Goal: Task Accomplishment & Management: Manage account settings

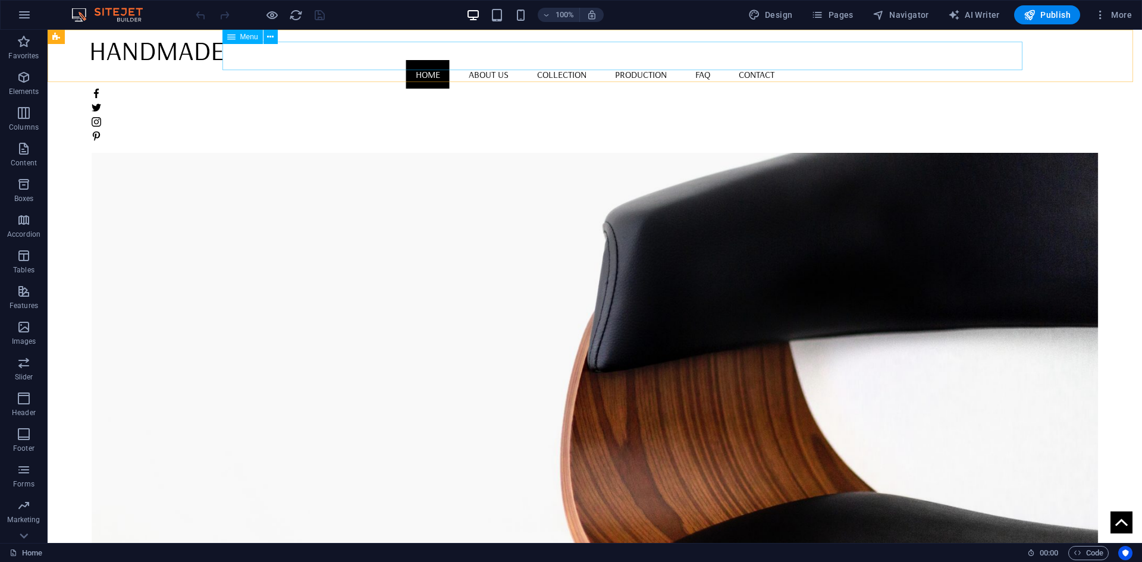
click at [523, 60] on nav "Home About us Collection Production FAQ Contact" at bounding box center [595, 74] width 1007 height 29
click at [817, 15] on icon "button" at bounding box center [817, 15] width 12 height 12
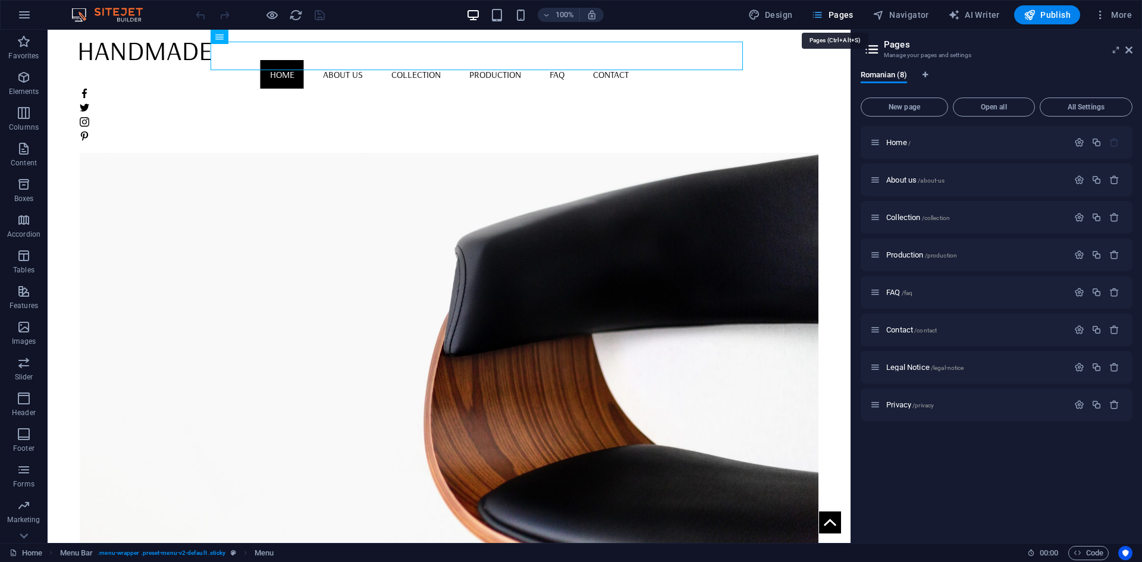
click at [817, 15] on icon "button" at bounding box center [817, 15] width 12 height 12
click at [23, 188] on icon "button" at bounding box center [24, 184] width 14 height 14
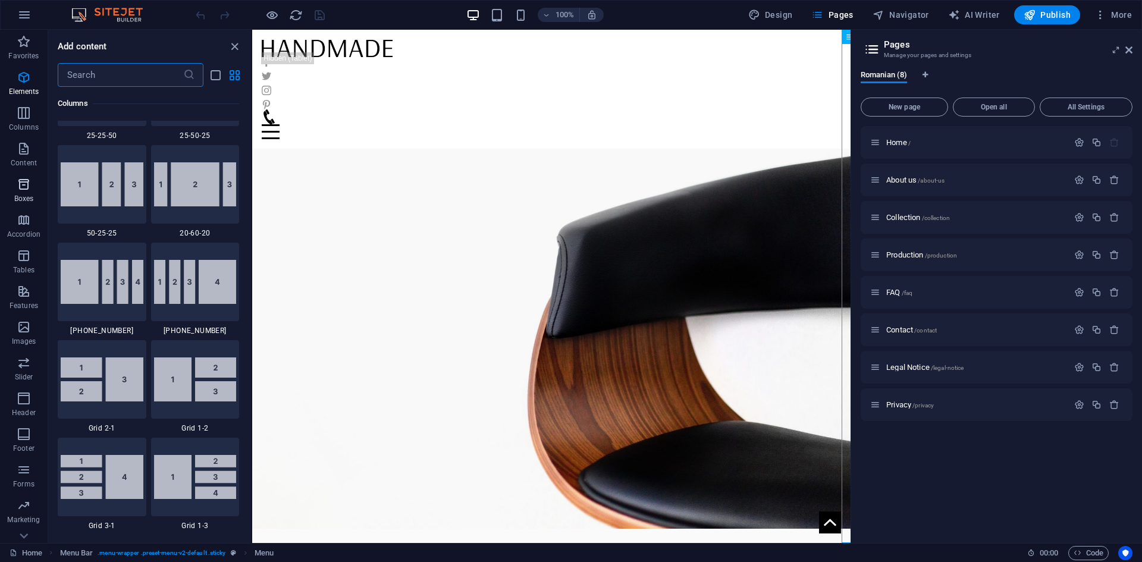
scroll to position [3281, 0]
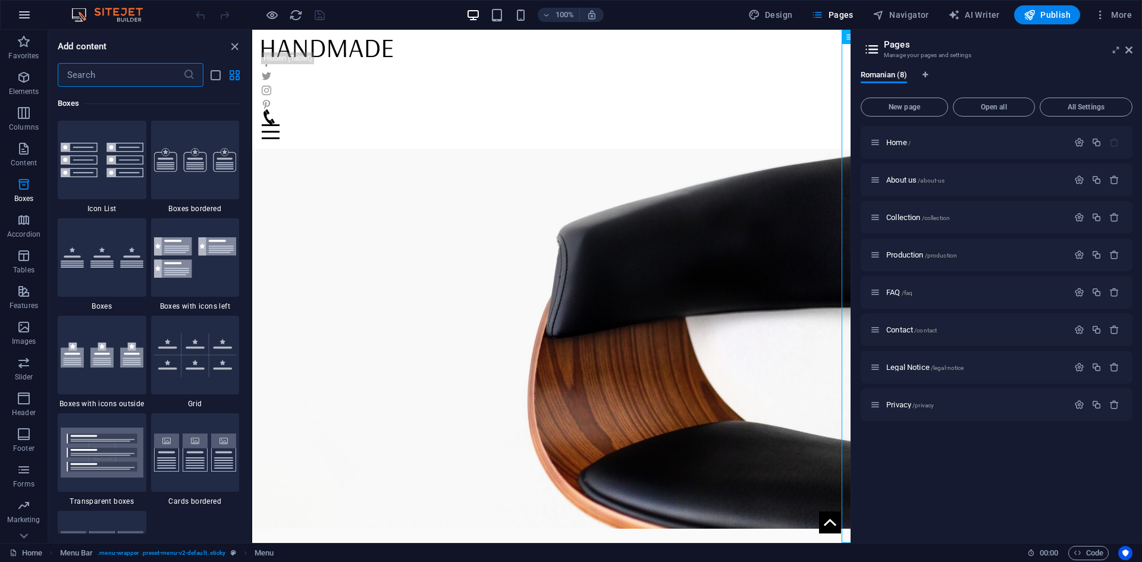
click at [29, 17] on icon "button" at bounding box center [24, 15] width 14 height 14
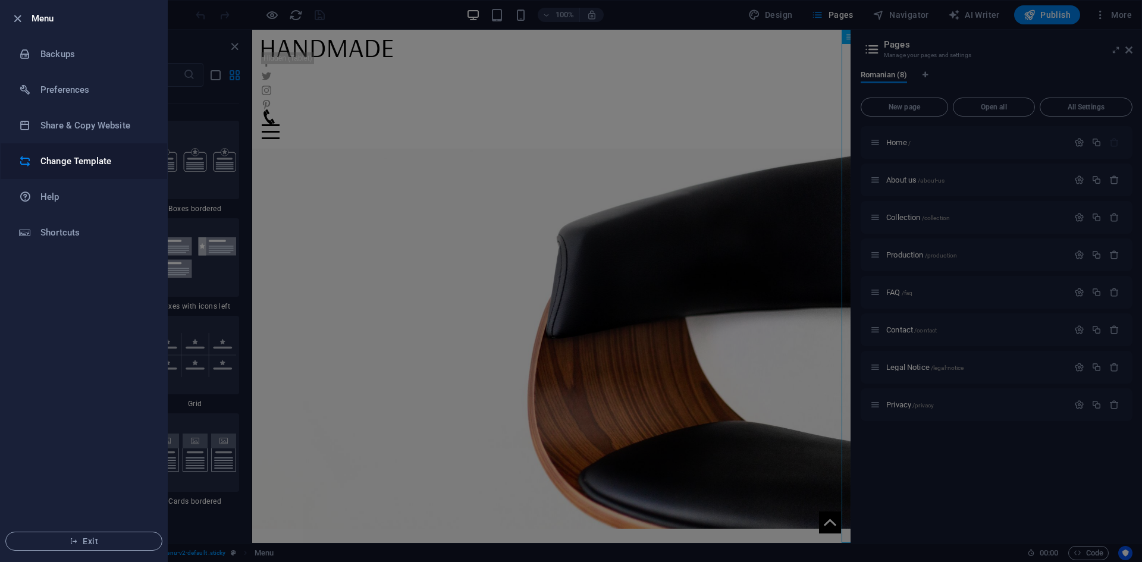
click at [58, 156] on h6 "Change Template" at bounding box center [95, 161] width 110 height 14
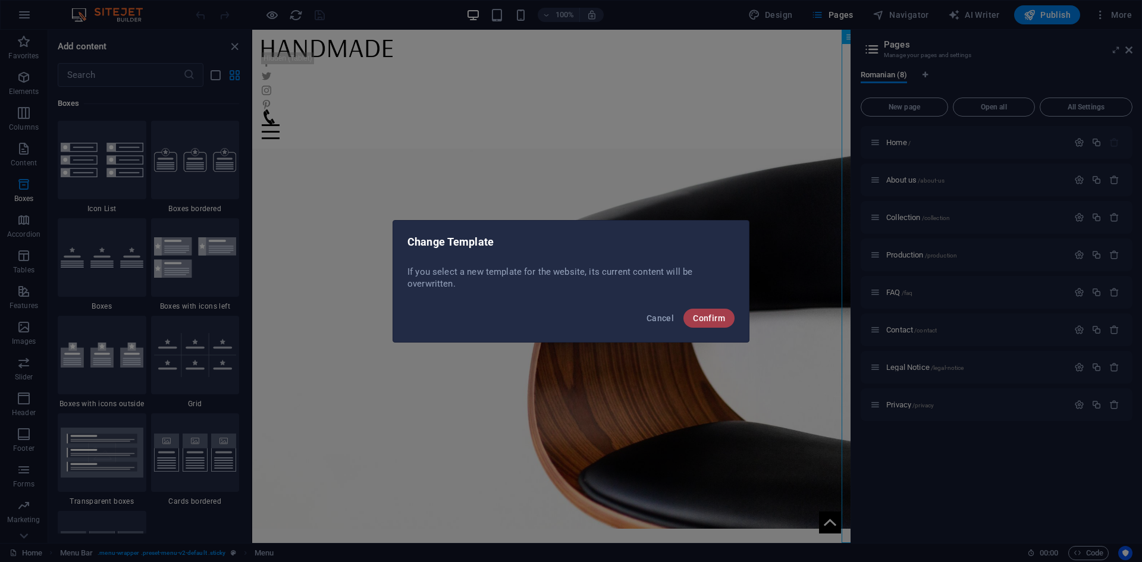
click at [712, 321] on span "Confirm" at bounding box center [709, 318] width 32 height 10
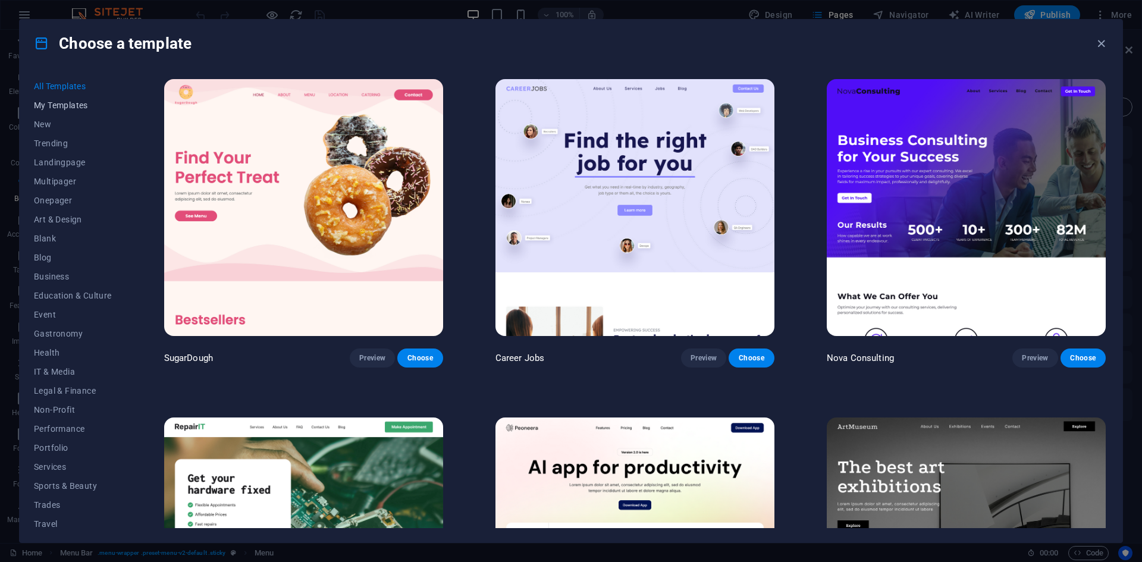
click at [72, 108] on span "My Templates" at bounding box center [73, 106] width 78 height 10
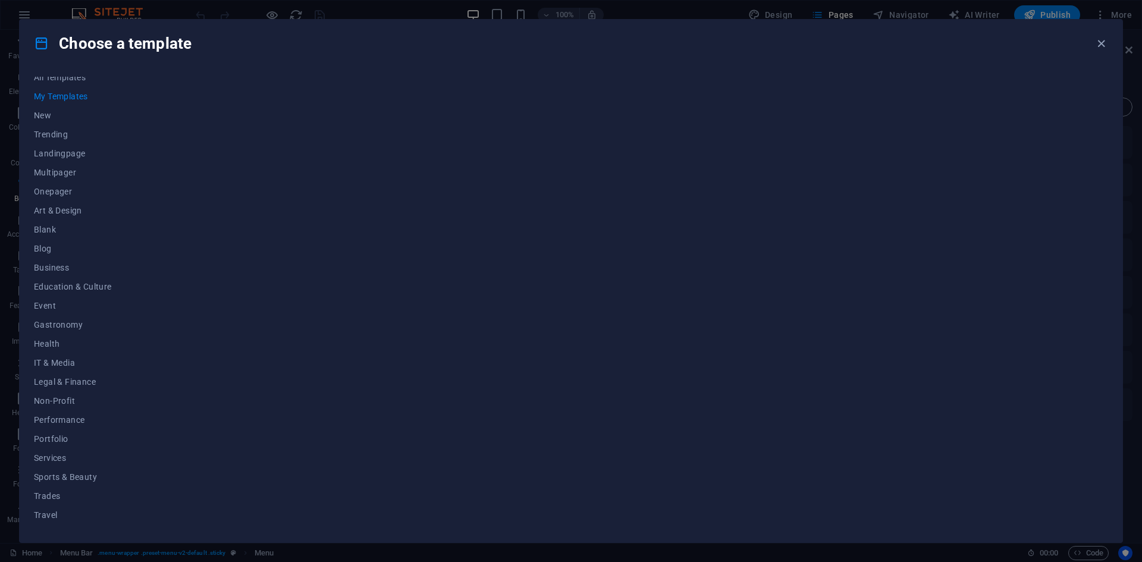
scroll to position [0, 0]
click at [67, 108] on span "My Templates" at bounding box center [73, 106] width 78 height 10
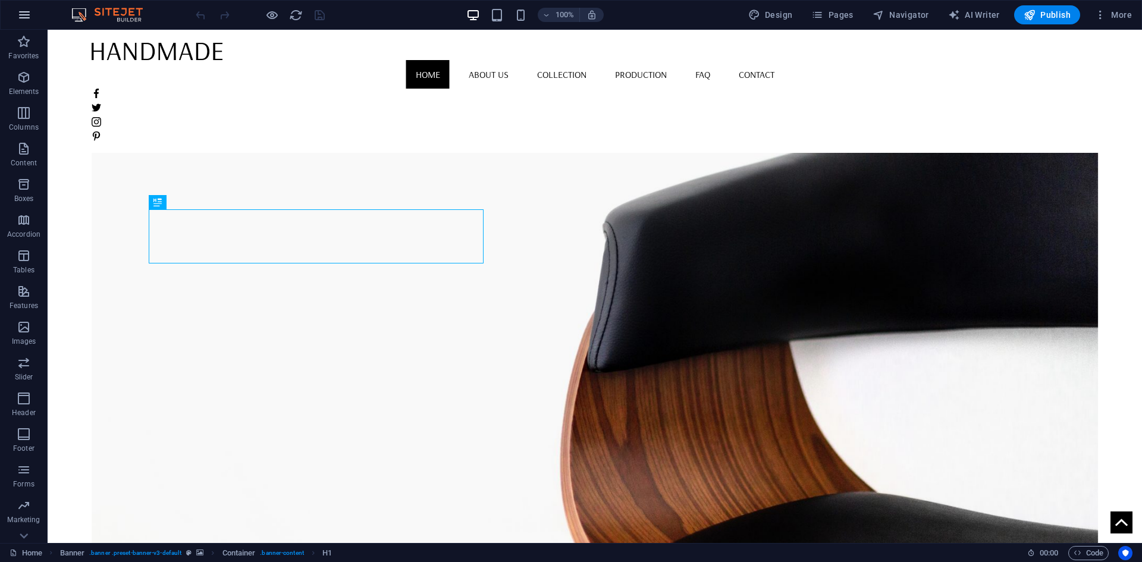
click at [32, 15] on button "button" at bounding box center [24, 15] width 29 height 29
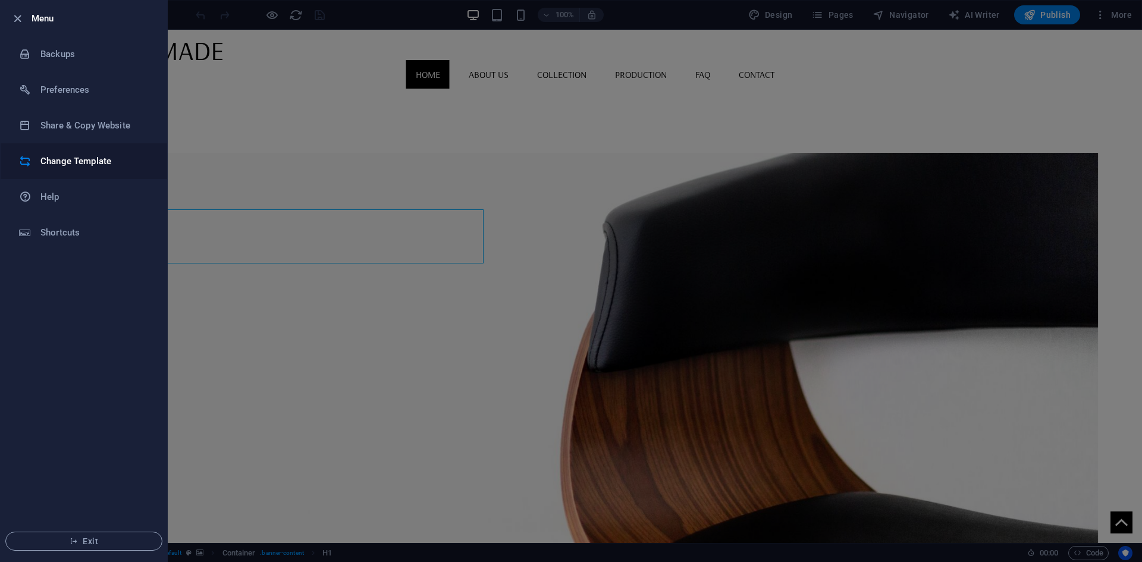
click at [107, 153] on li "Change Template" at bounding box center [84, 161] width 167 height 36
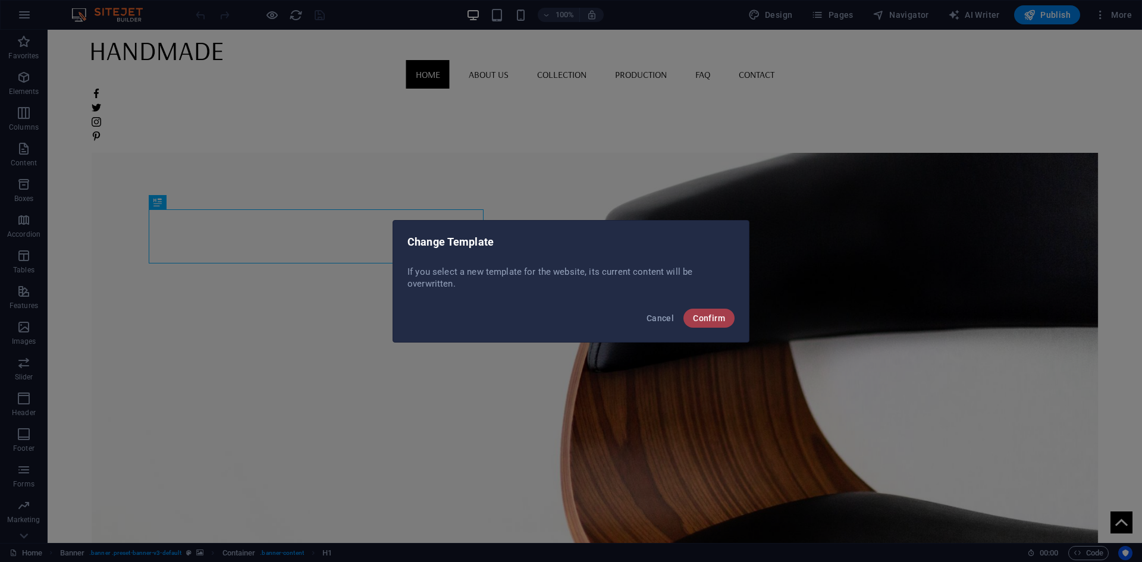
click at [702, 314] on span "Confirm" at bounding box center [709, 318] width 32 height 10
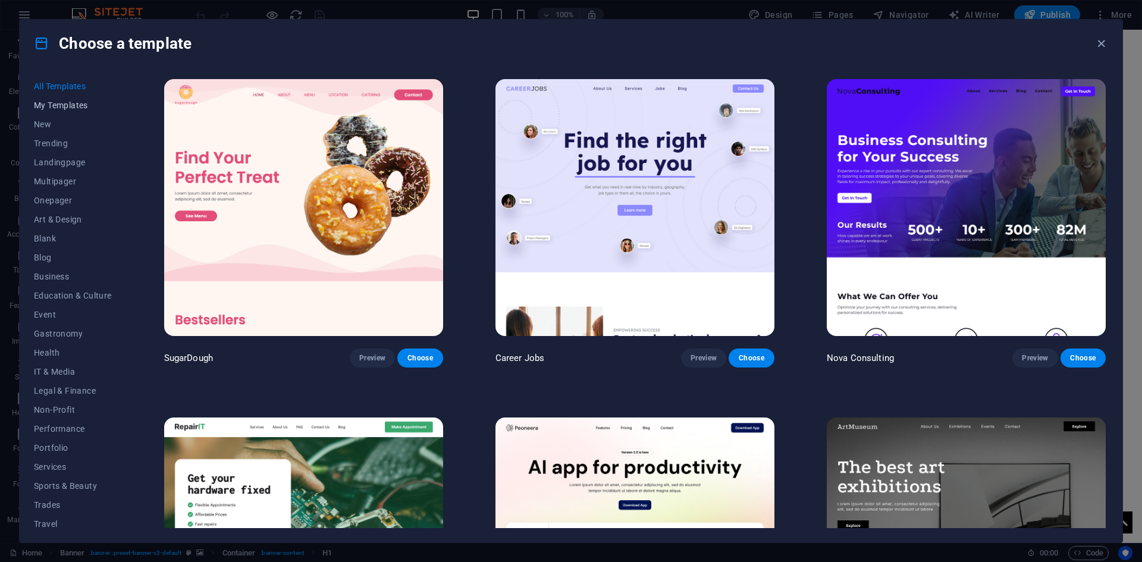
click at [72, 105] on span "My Templates" at bounding box center [73, 106] width 78 height 10
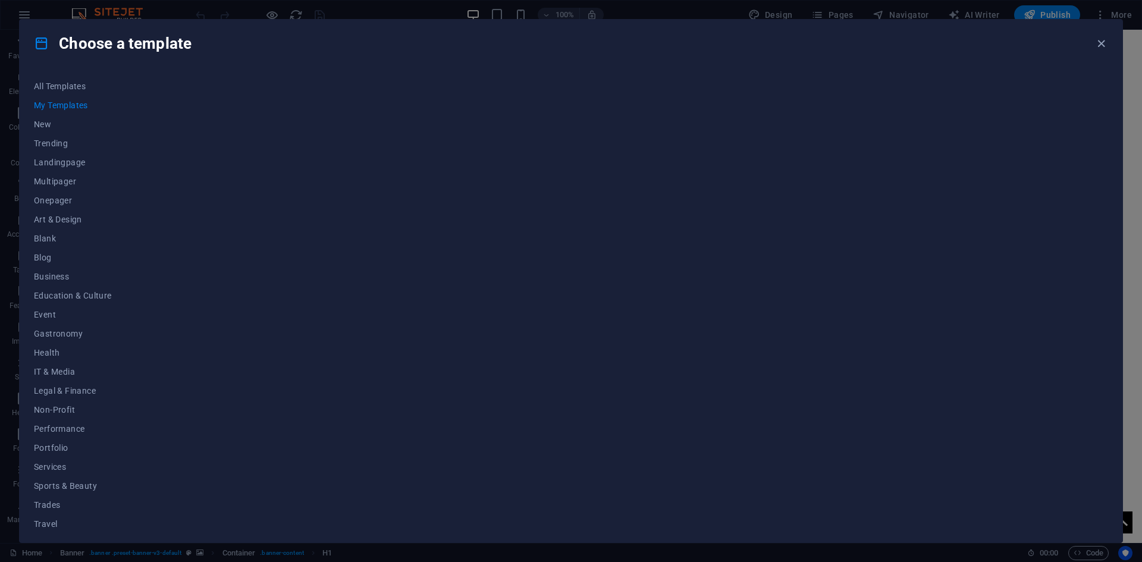
click at [57, 107] on span "My Templates" at bounding box center [73, 106] width 78 height 10
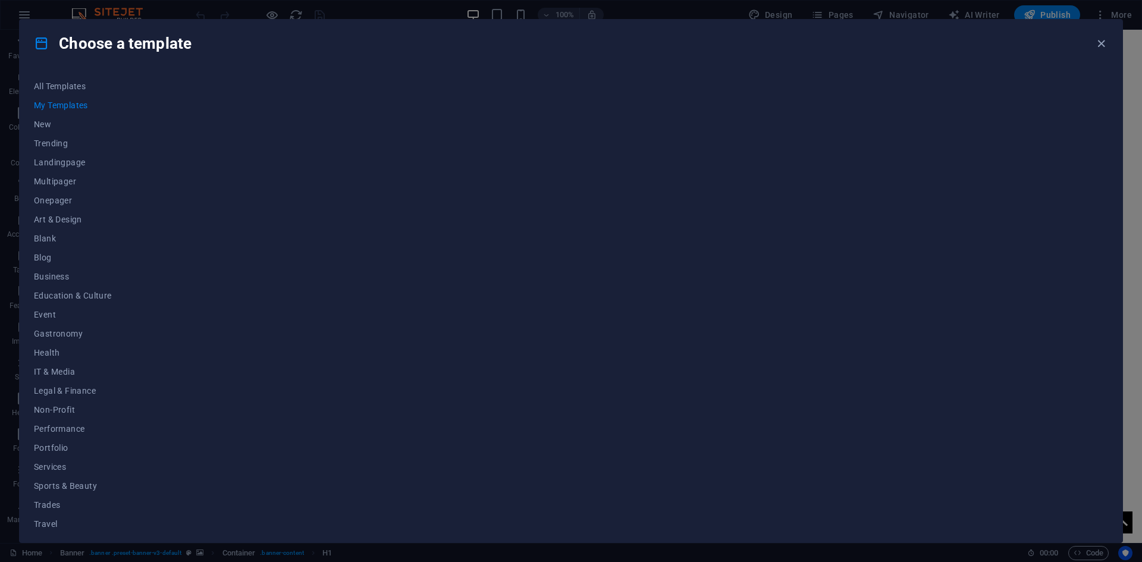
click at [57, 107] on span "My Templates" at bounding box center [73, 106] width 78 height 10
click at [1105, 41] on icon "button" at bounding box center [1101, 44] width 14 height 14
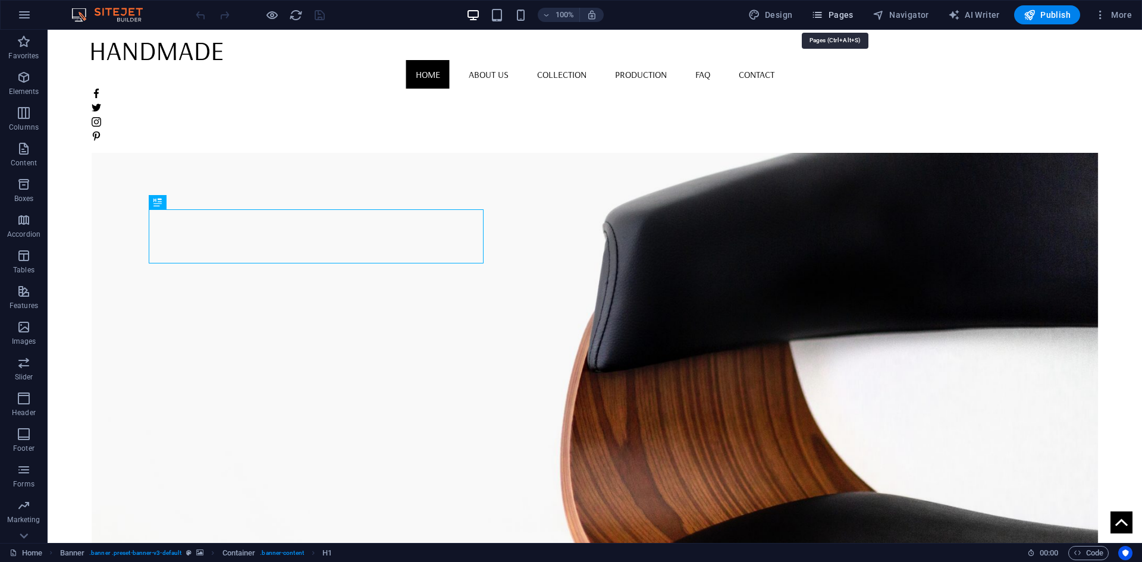
click at [822, 11] on icon "button" at bounding box center [817, 15] width 12 height 12
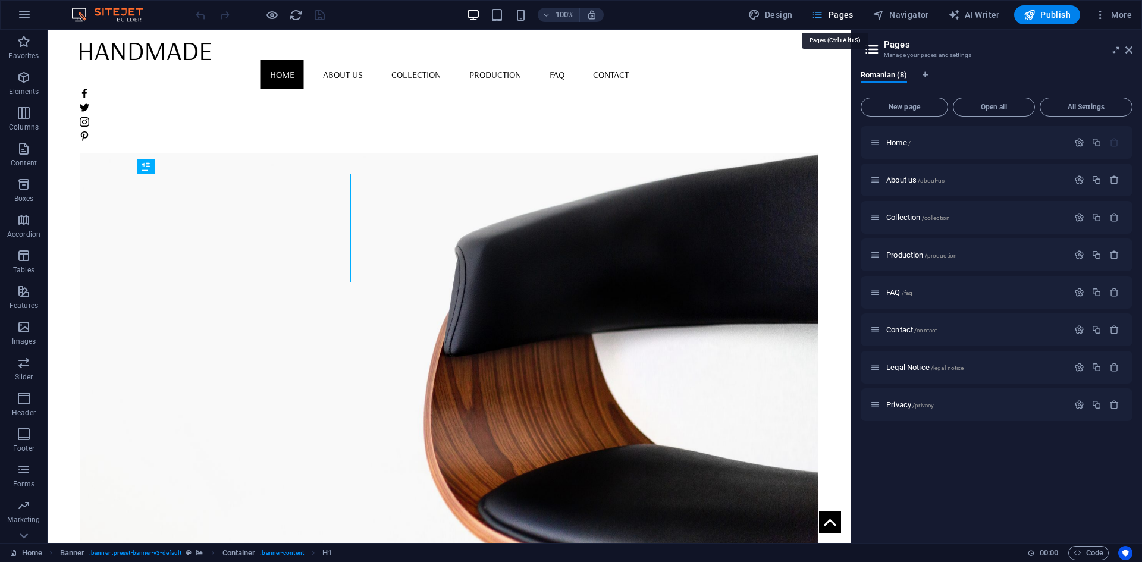
click at [822, 11] on icon "button" at bounding box center [817, 15] width 12 height 12
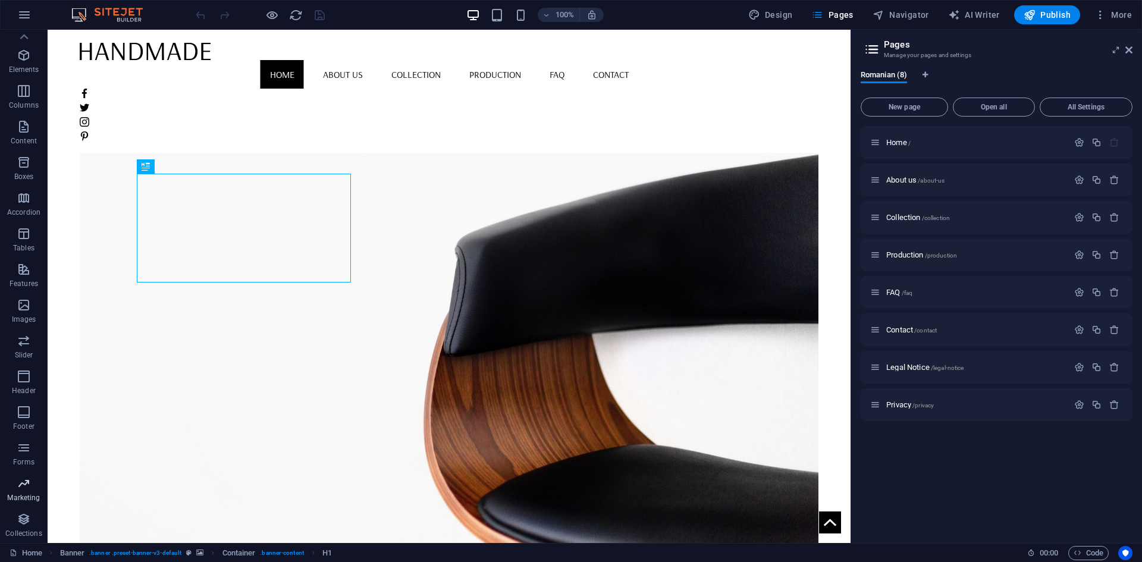
click at [26, 481] on icon "button" at bounding box center [24, 483] width 14 height 14
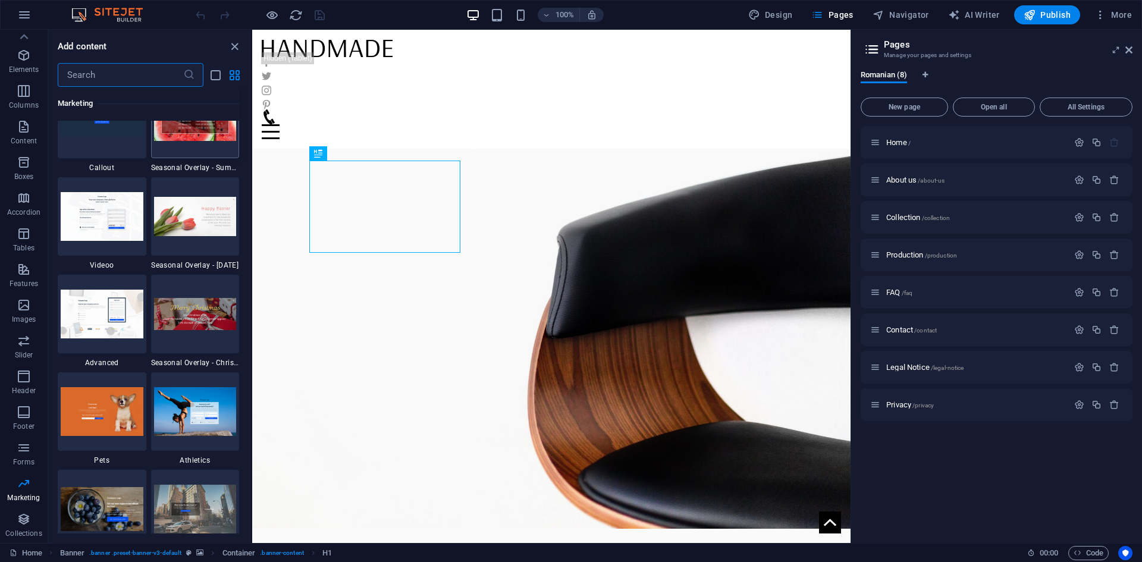
scroll to position [9689, 0]
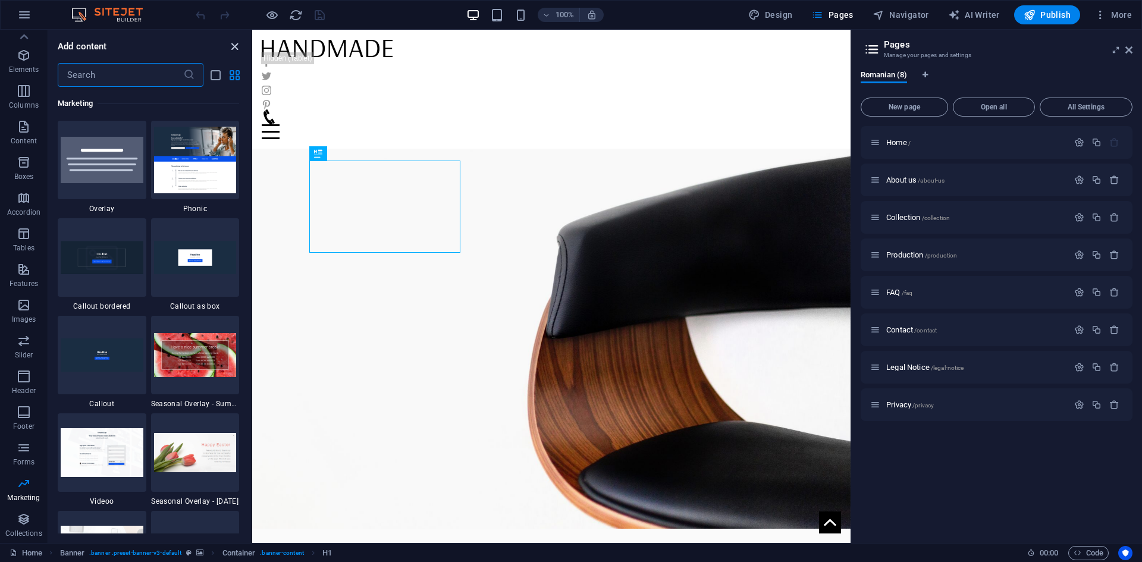
click at [228, 51] on icon "close panel" at bounding box center [235, 47] width 14 height 14
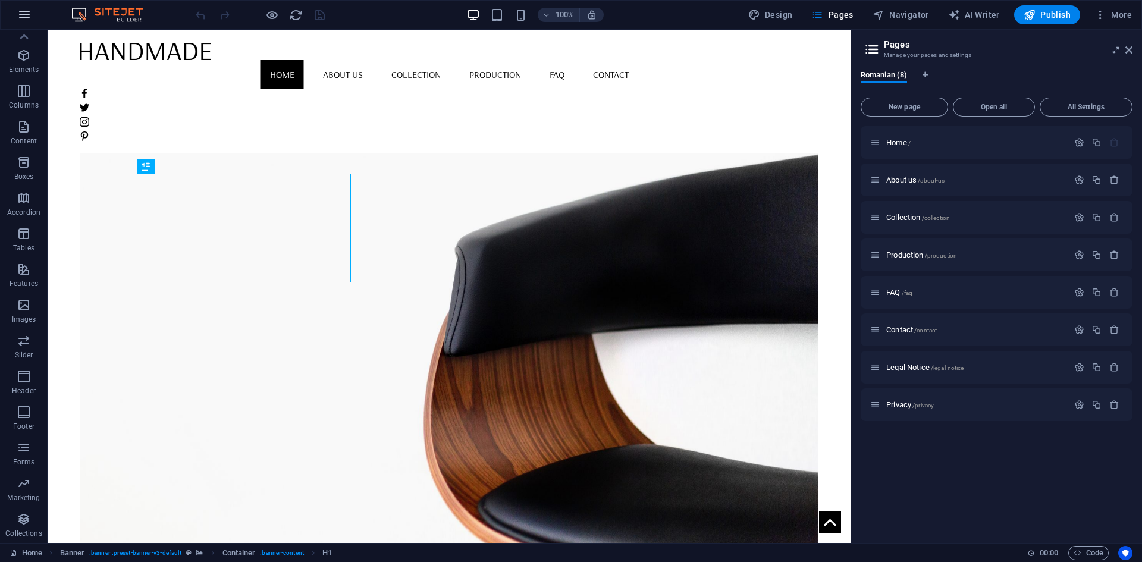
click at [27, 17] on icon "button" at bounding box center [24, 15] width 14 height 14
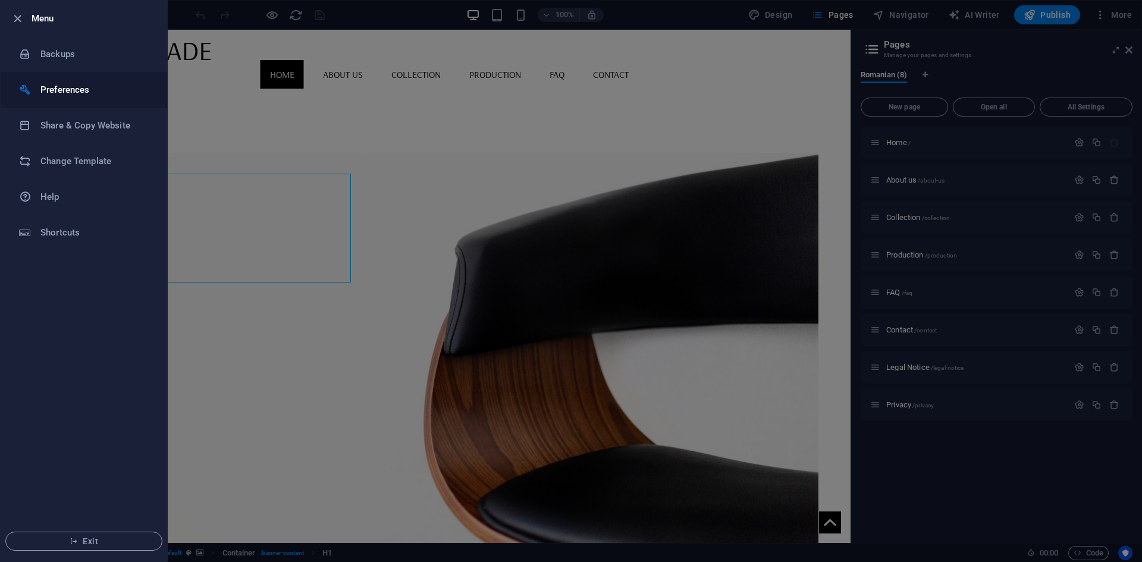
click at [77, 90] on h6 "Preferences" at bounding box center [95, 90] width 110 height 14
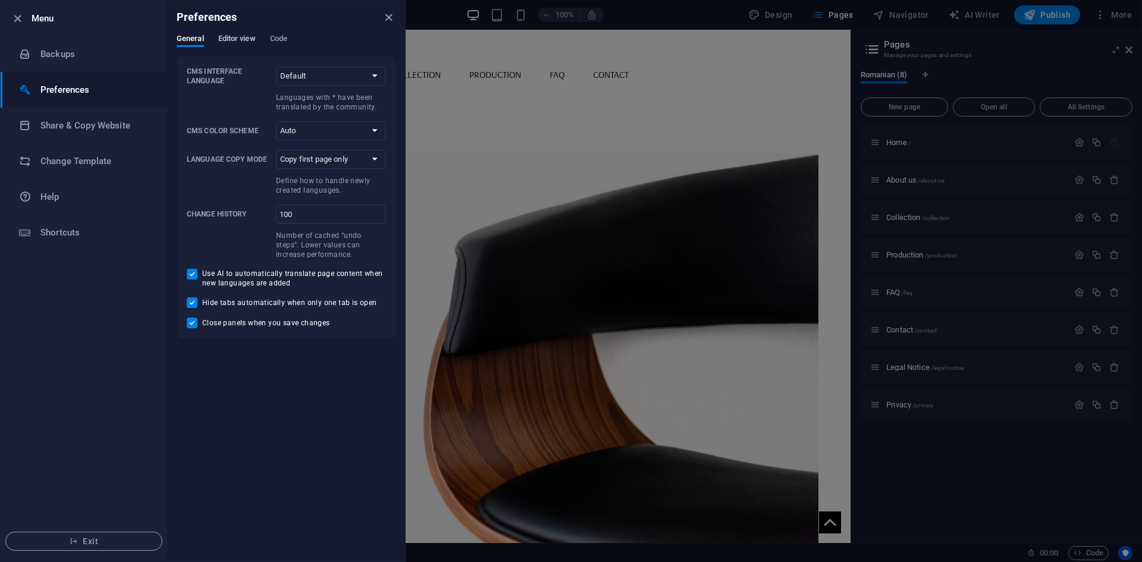
click at [239, 34] on span "Editor view" at bounding box center [236, 40] width 37 height 17
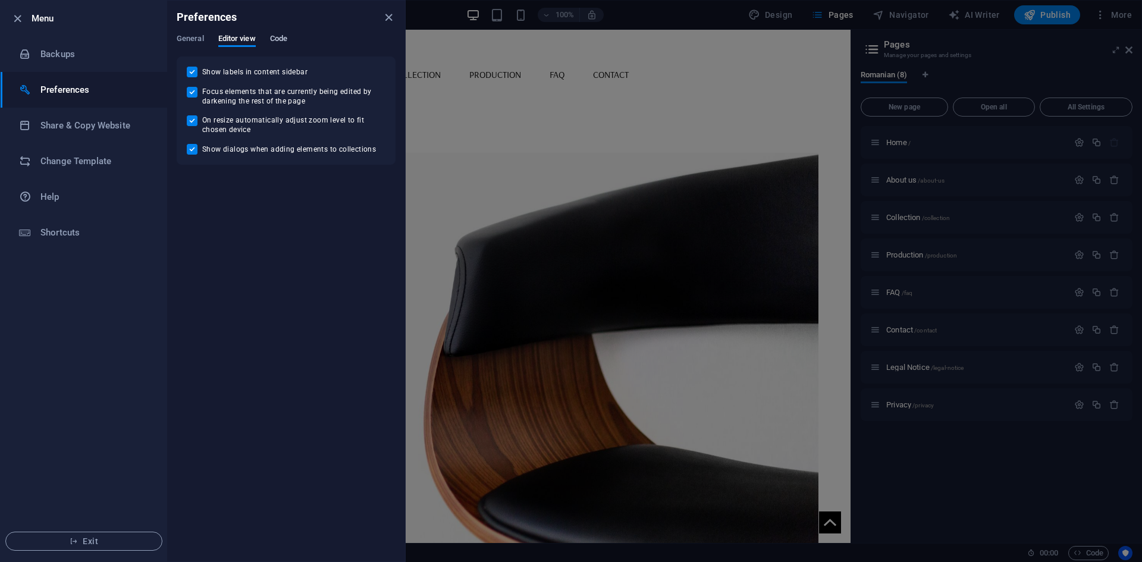
click at [275, 38] on span "Code" at bounding box center [278, 40] width 17 height 17
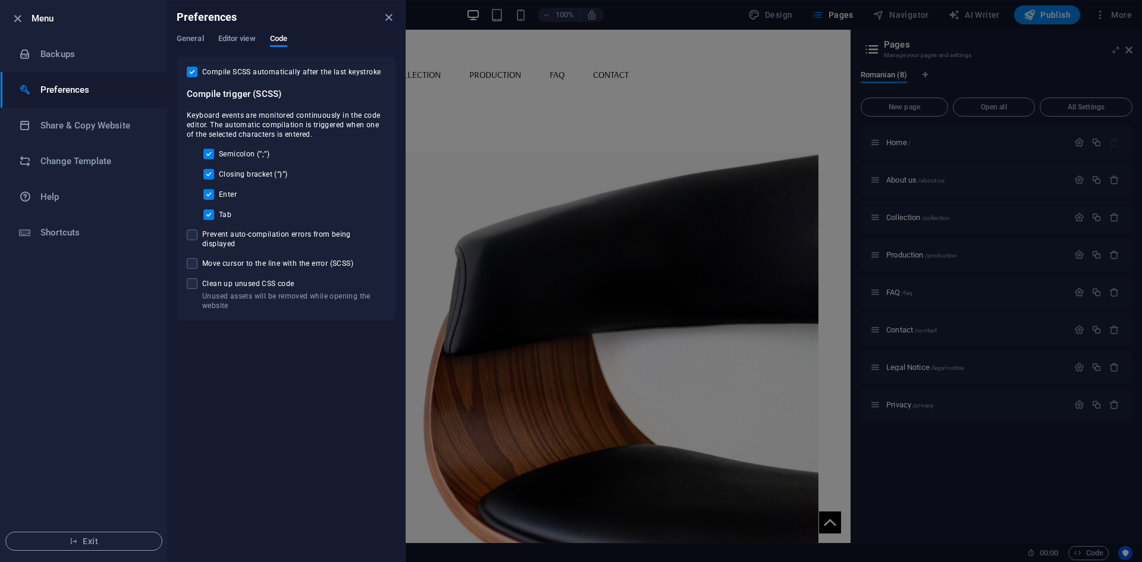
click at [211, 42] on div "General Editor view Code" at bounding box center [286, 45] width 219 height 23
click at [200, 40] on span "General" at bounding box center [190, 40] width 27 height 17
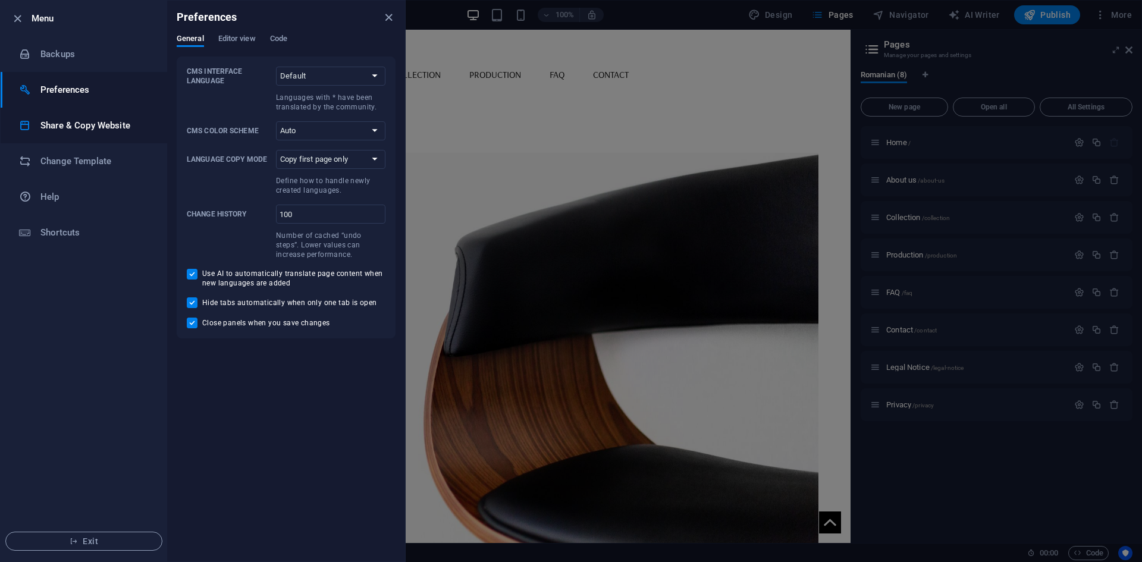
click at [120, 121] on h6 "Share & Copy Website" at bounding box center [95, 125] width 110 height 14
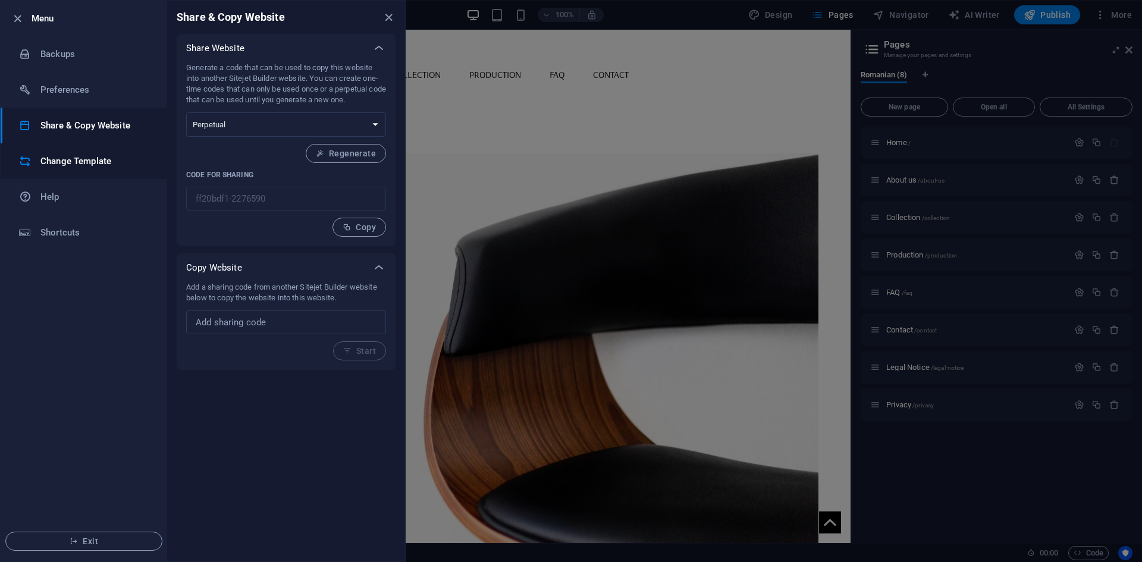
click at [113, 156] on h6 "Change Template" at bounding box center [95, 161] width 110 height 14
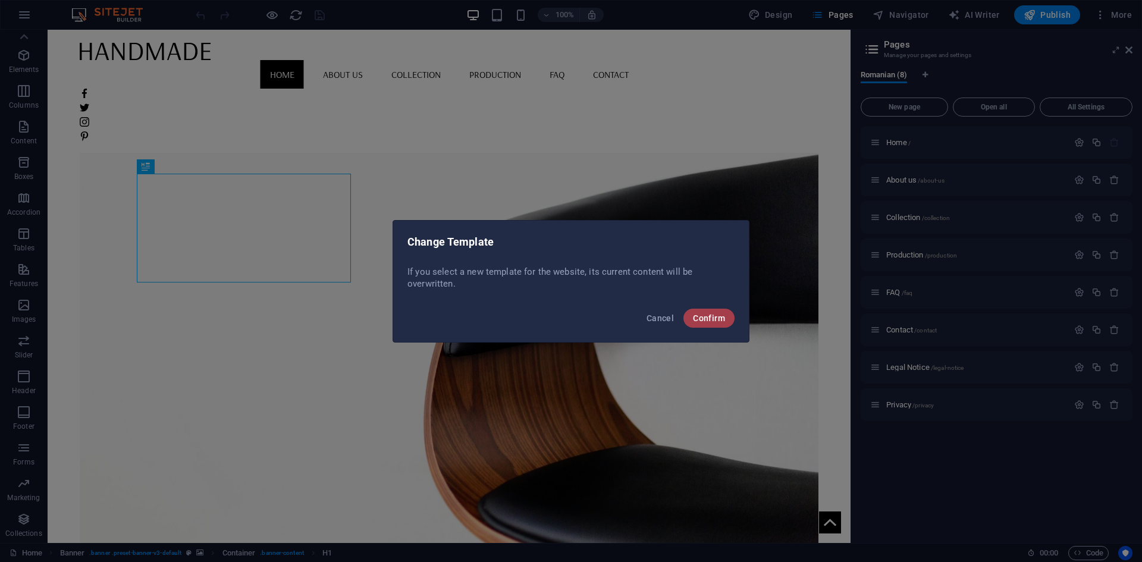
click at [710, 323] on button "Confirm" at bounding box center [708, 318] width 51 height 19
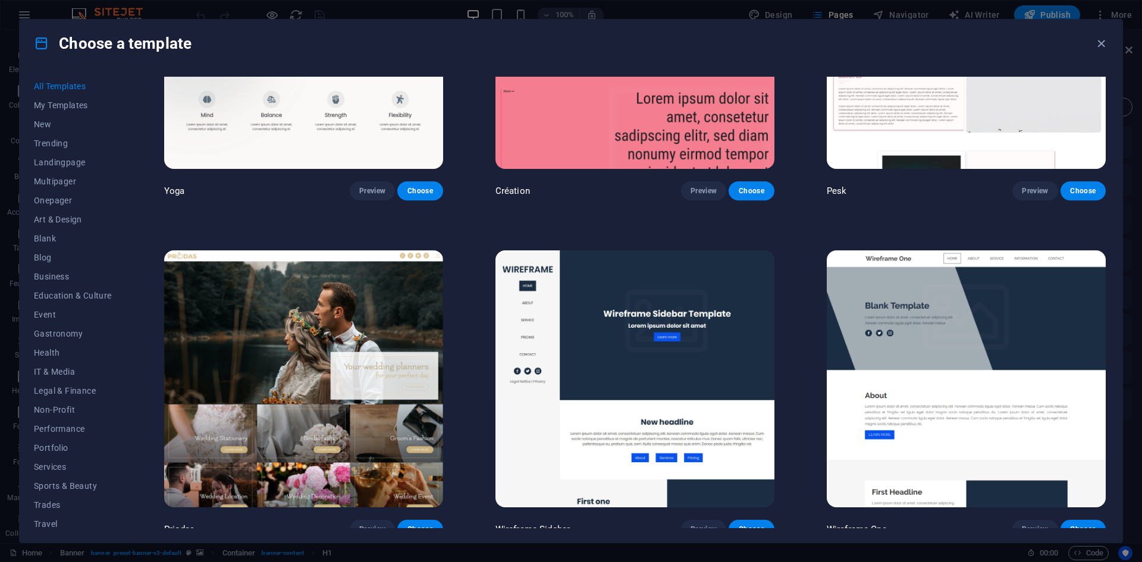
scroll to position [5591, 0]
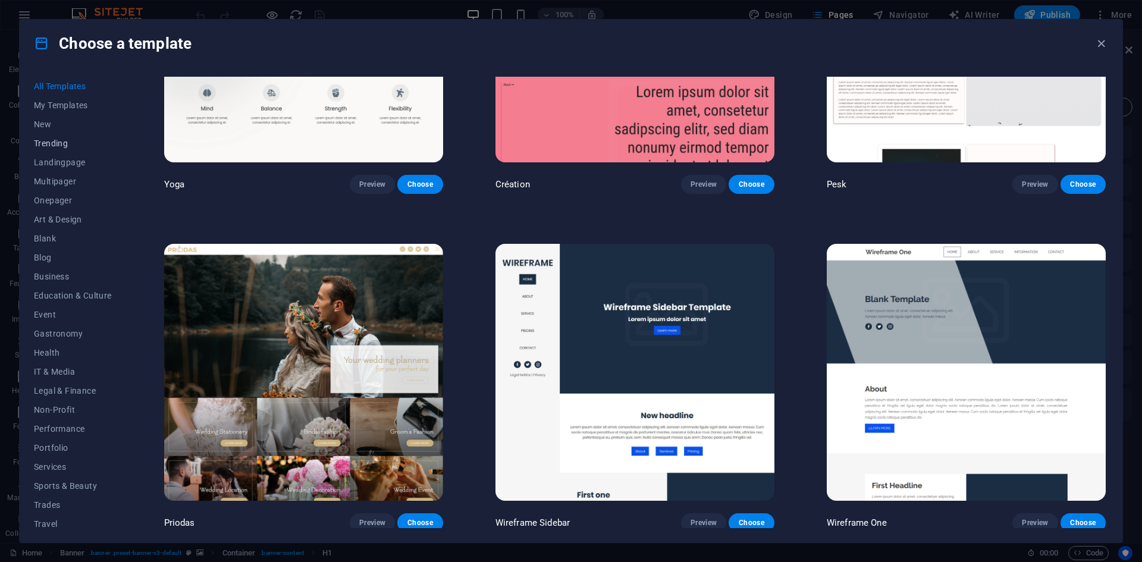
click at [54, 146] on span "Trending" at bounding box center [73, 144] width 78 height 10
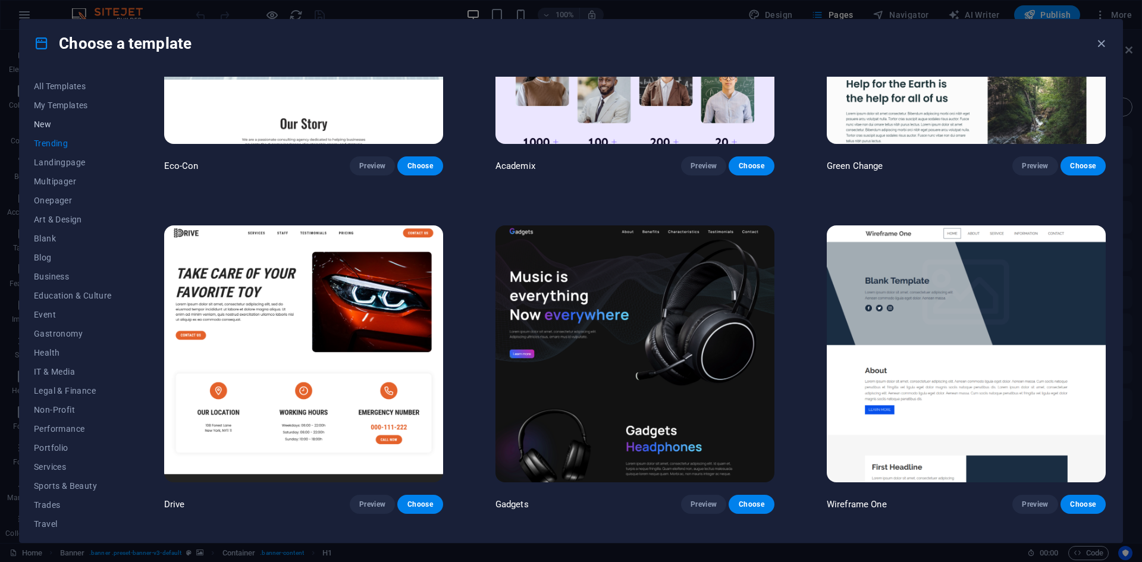
click at [49, 130] on button "New" at bounding box center [73, 124] width 78 height 19
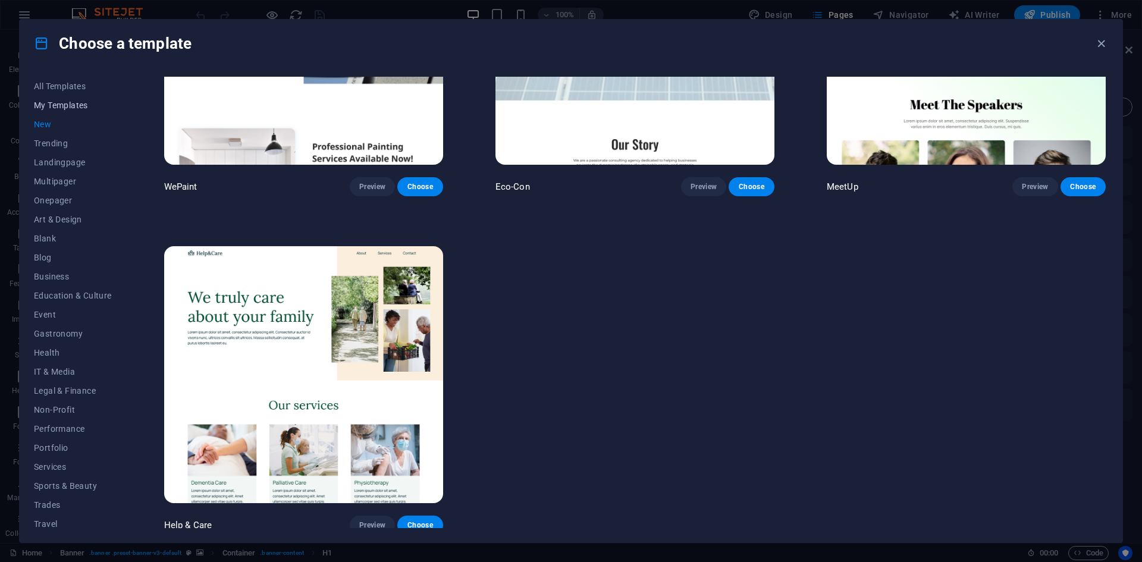
click at [61, 96] on button "My Templates" at bounding box center [73, 105] width 78 height 19
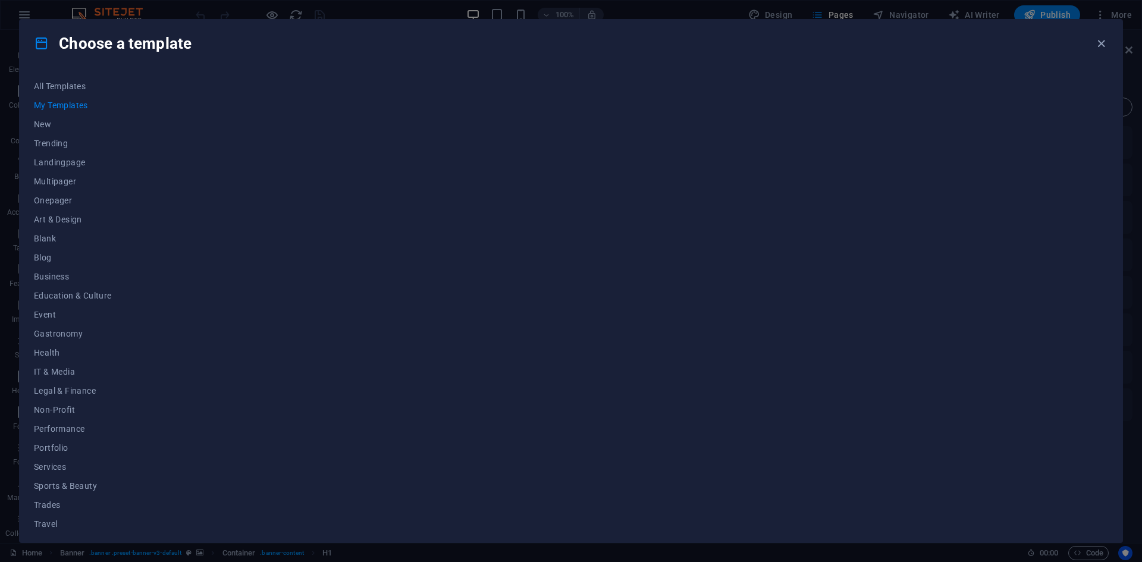
scroll to position [0, 0]
click at [61, 99] on button "My Templates" at bounding box center [73, 105] width 78 height 19
click at [410, 213] on div at bounding box center [635, 302] width 946 height 451
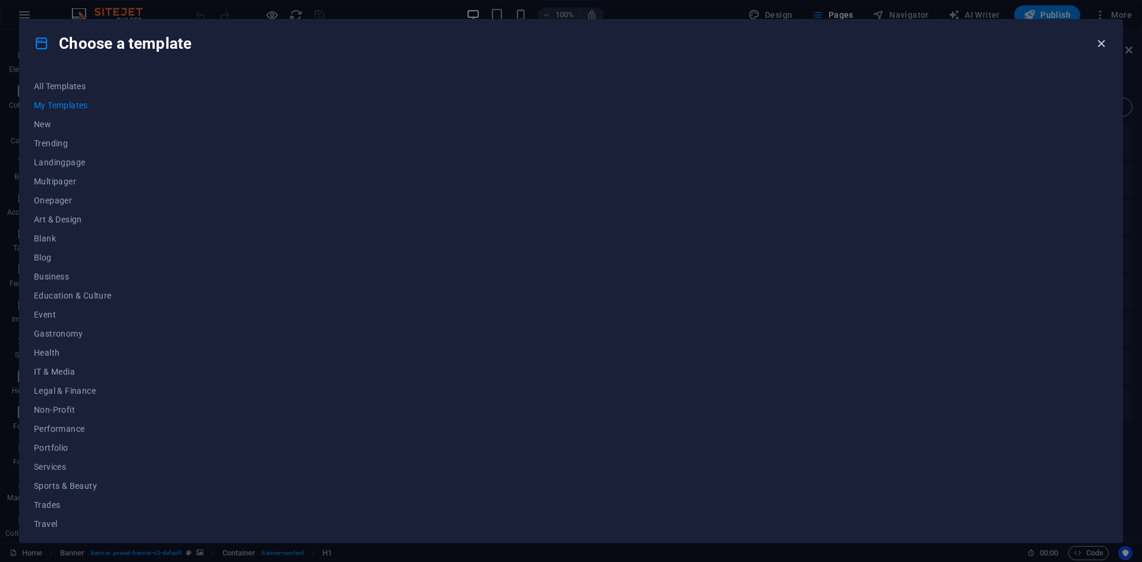
click at [1105, 38] on icon "button" at bounding box center [1101, 44] width 14 height 14
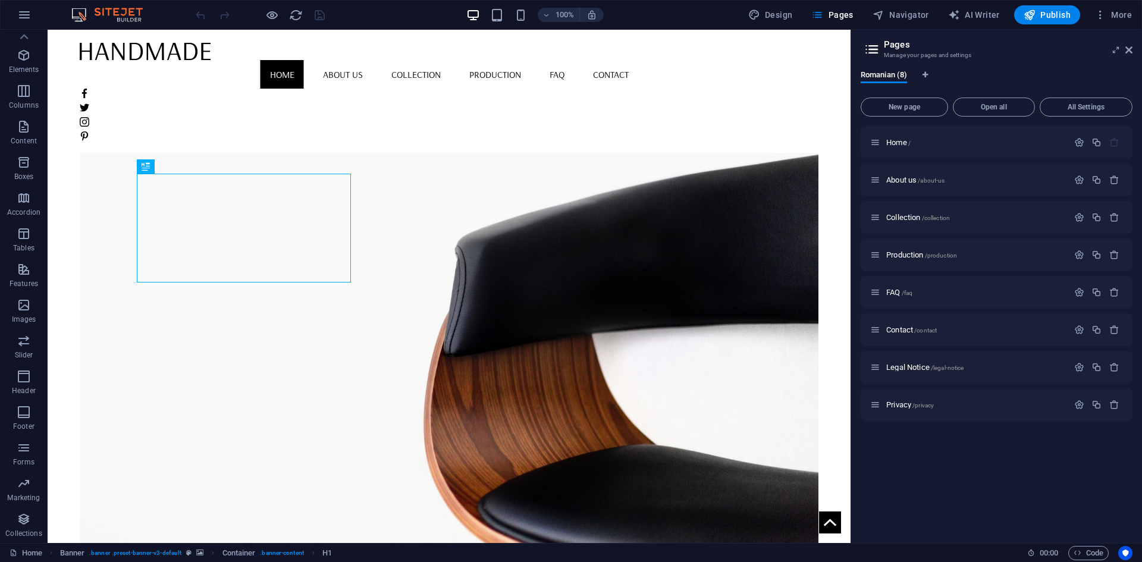
click at [118, 16] on img at bounding box center [112, 15] width 89 height 14
click at [782, 15] on span "Design" at bounding box center [770, 15] width 45 height 12
select select "rem"
select select "400"
select select "px"
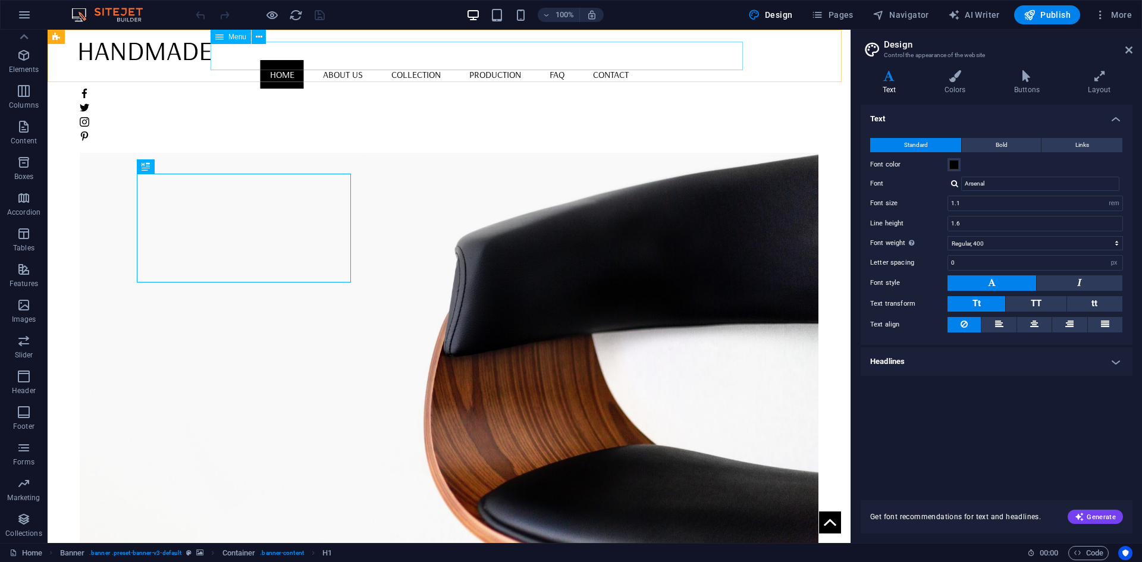
click at [516, 60] on nav "Home About us Collection Production FAQ Contact" at bounding box center [449, 74] width 739 height 29
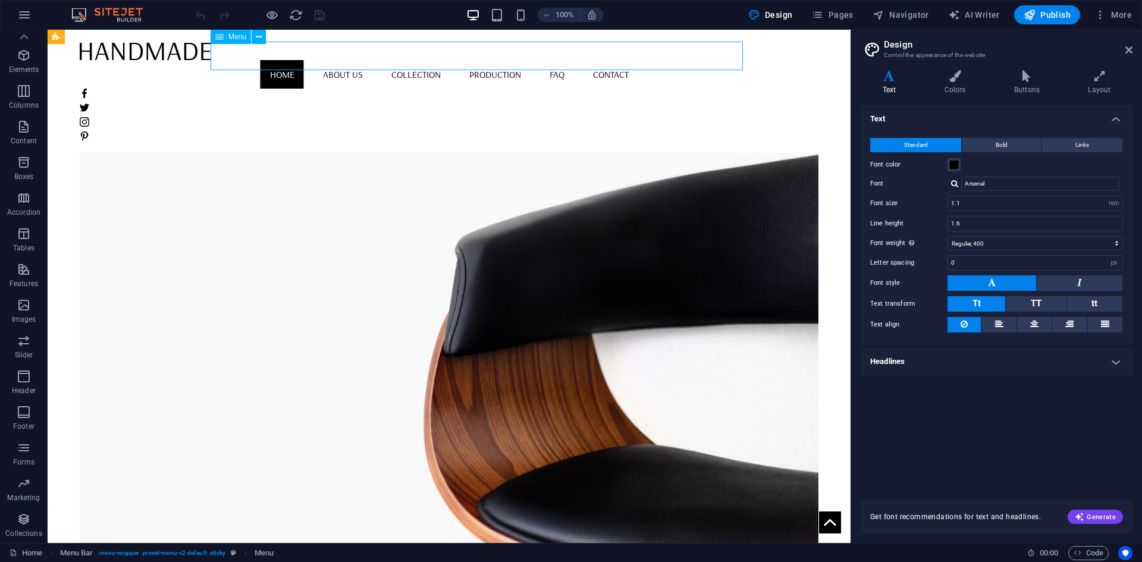
click at [373, 60] on nav "Home About us Collection Production FAQ Contact" at bounding box center [449, 74] width 739 height 29
drag, startPoint x: 268, startPoint y: 65, endPoint x: 228, endPoint y: 102, distance: 54.3
click at [561, 18] on h6 "100%" at bounding box center [565, 15] width 19 height 14
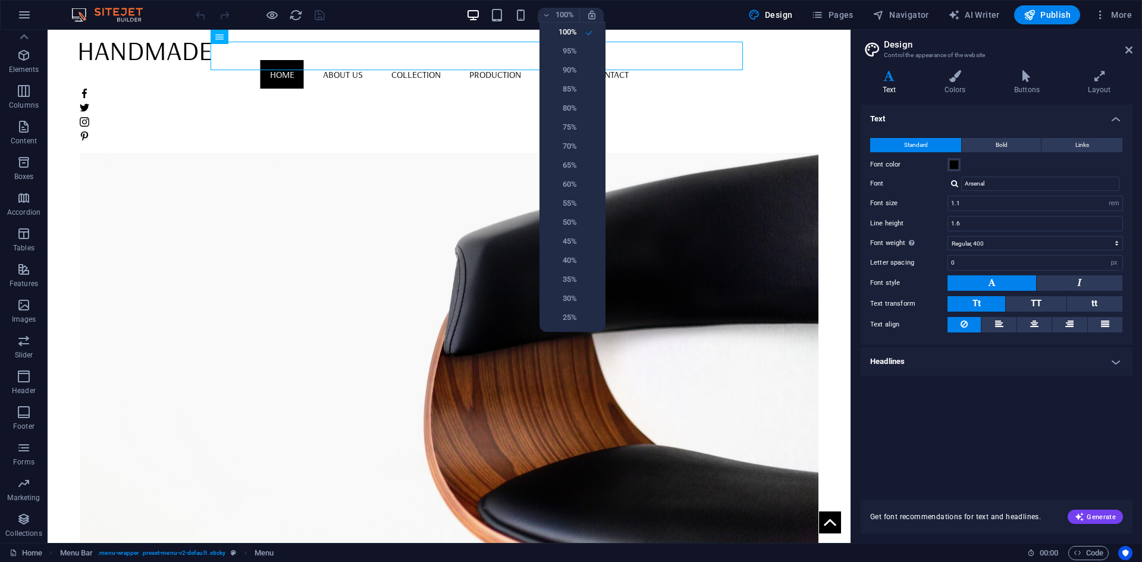
click at [628, 13] on div at bounding box center [571, 281] width 1142 height 562
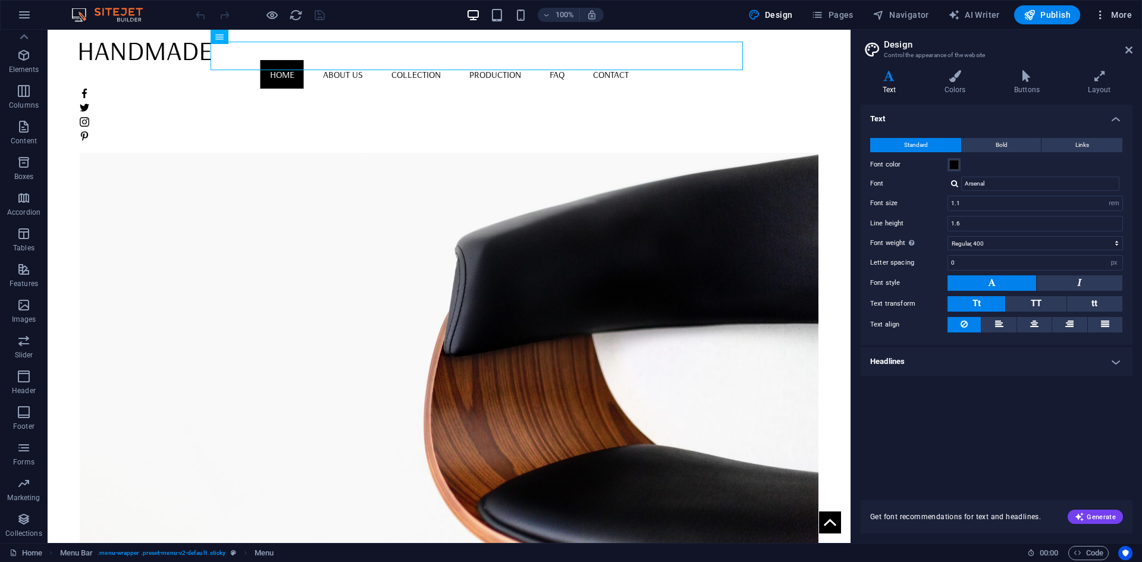
click at [1103, 17] on icon "button" at bounding box center [1100, 15] width 12 height 12
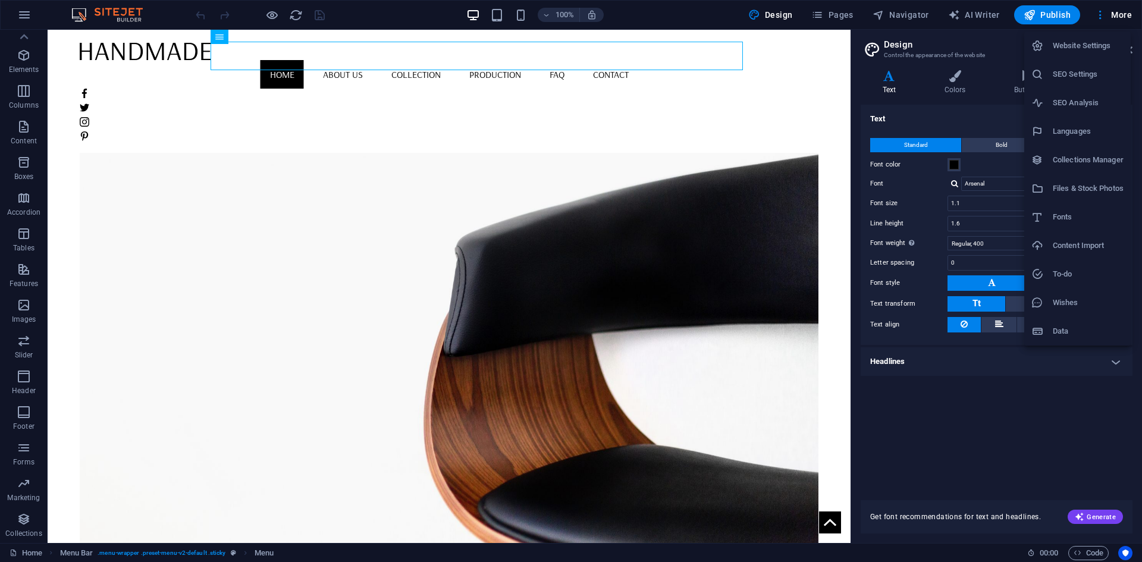
click at [20, 17] on div at bounding box center [571, 281] width 1142 height 562
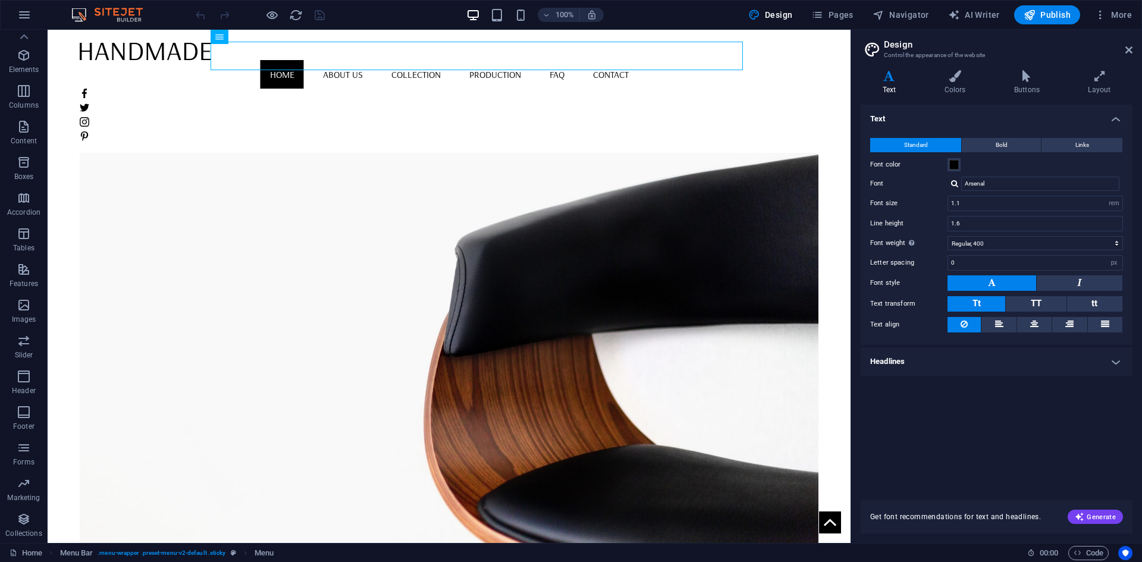
click at [20, 17] on icon "button" at bounding box center [24, 15] width 14 height 14
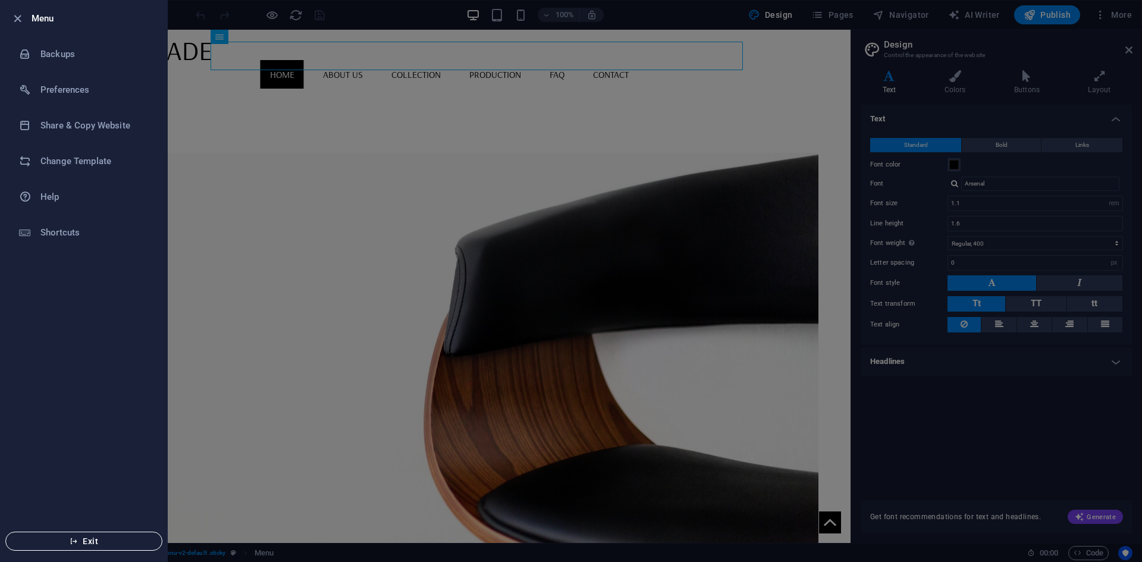
click at [120, 538] on span "Exit" at bounding box center [83, 542] width 137 height 10
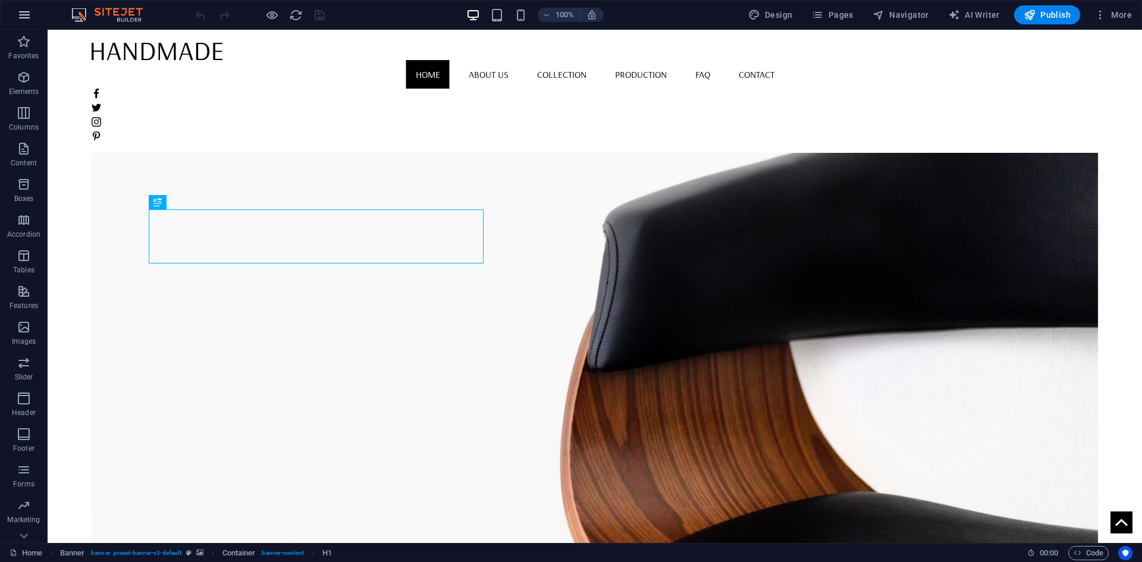
click at [29, 18] on icon "button" at bounding box center [24, 15] width 14 height 14
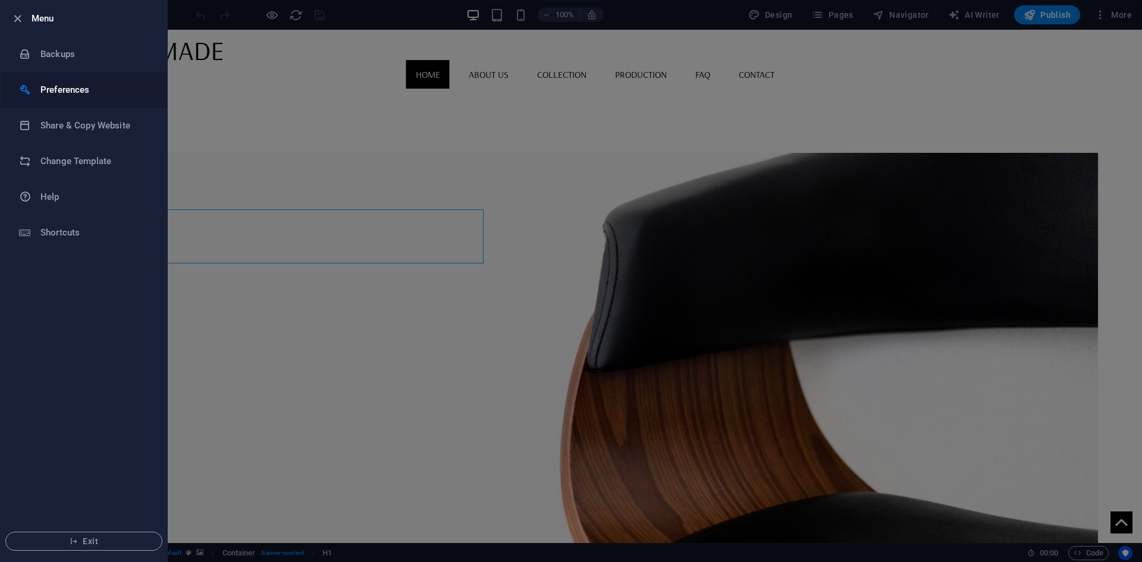
click at [90, 99] on li "Preferences" at bounding box center [84, 90] width 167 height 36
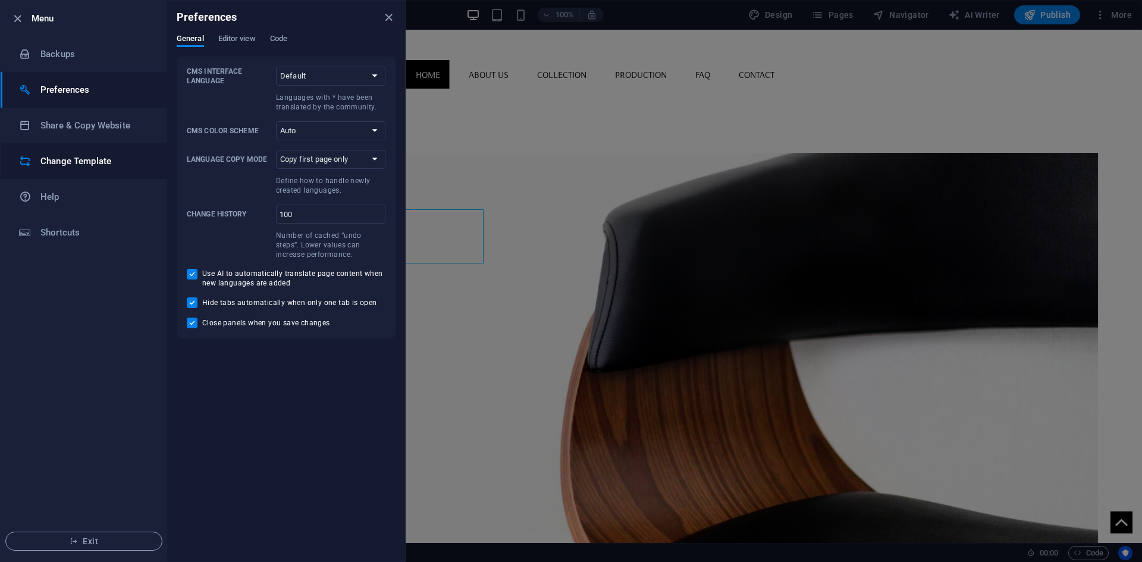
click at [102, 161] on h6 "Change Template" at bounding box center [95, 161] width 110 height 14
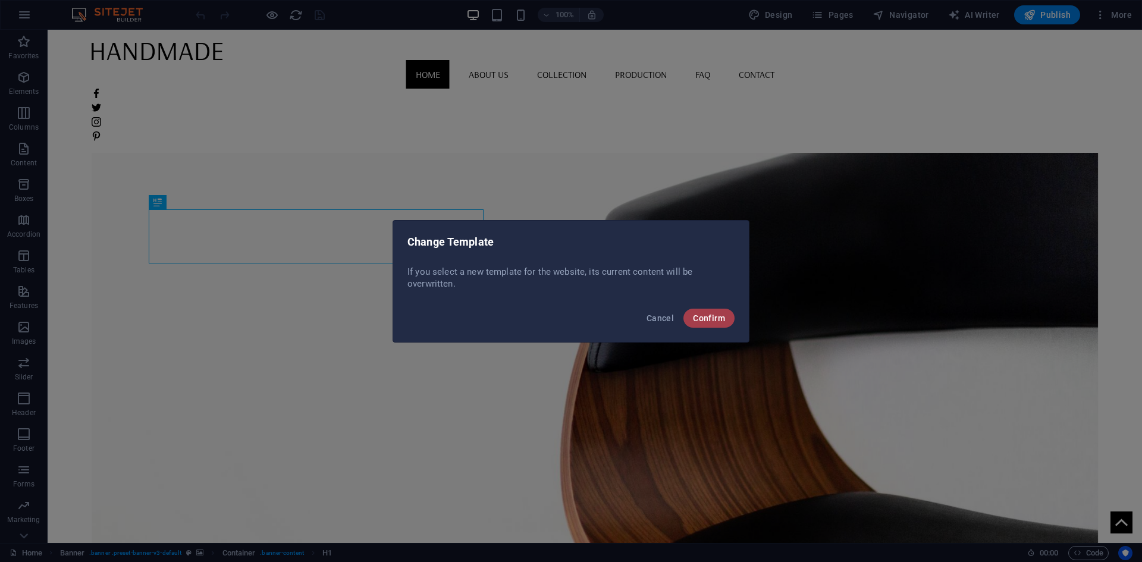
click at [728, 324] on button "Confirm" at bounding box center [708, 318] width 51 height 19
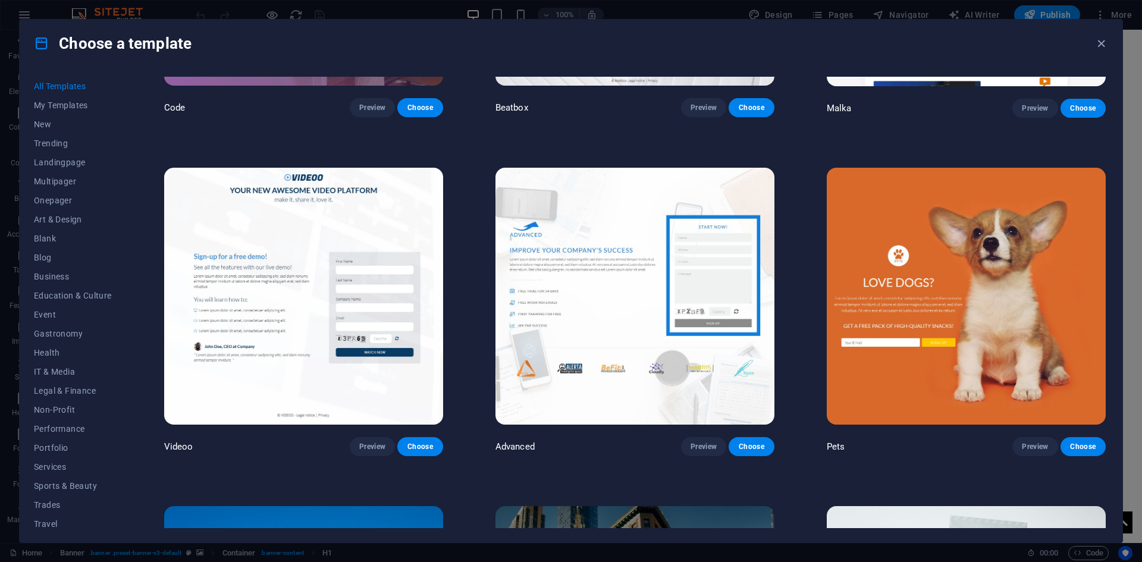
scroll to position [5056, 0]
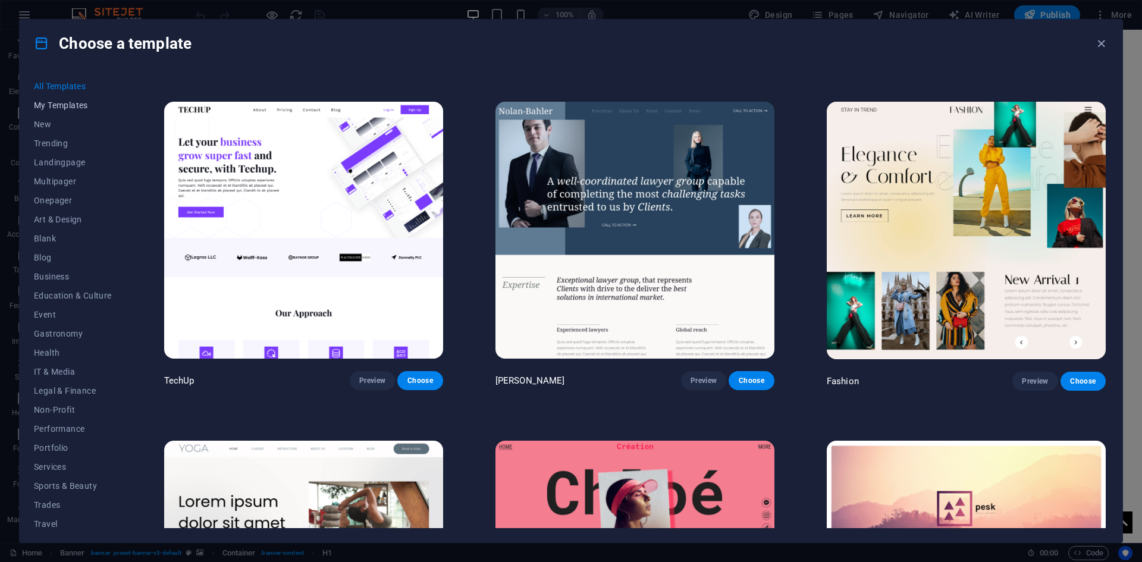
click at [80, 111] on button "My Templates" at bounding box center [73, 105] width 78 height 19
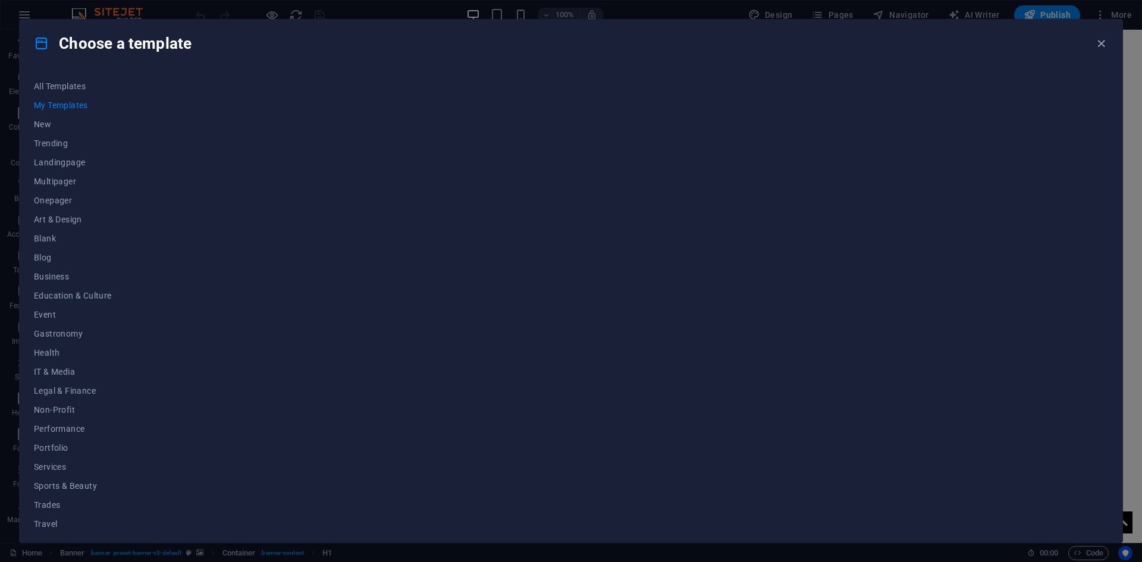
scroll to position [0, 0]
click at [64, 101] on span "My Templates" at bounding box center [73, 106] width 78 height 10
click at [64, 99] on button "My Templates" at bounding box center [73, 105] width 78 height 19
click at [393, 288] on div at bounding box center [635, 302] width 946 height 451
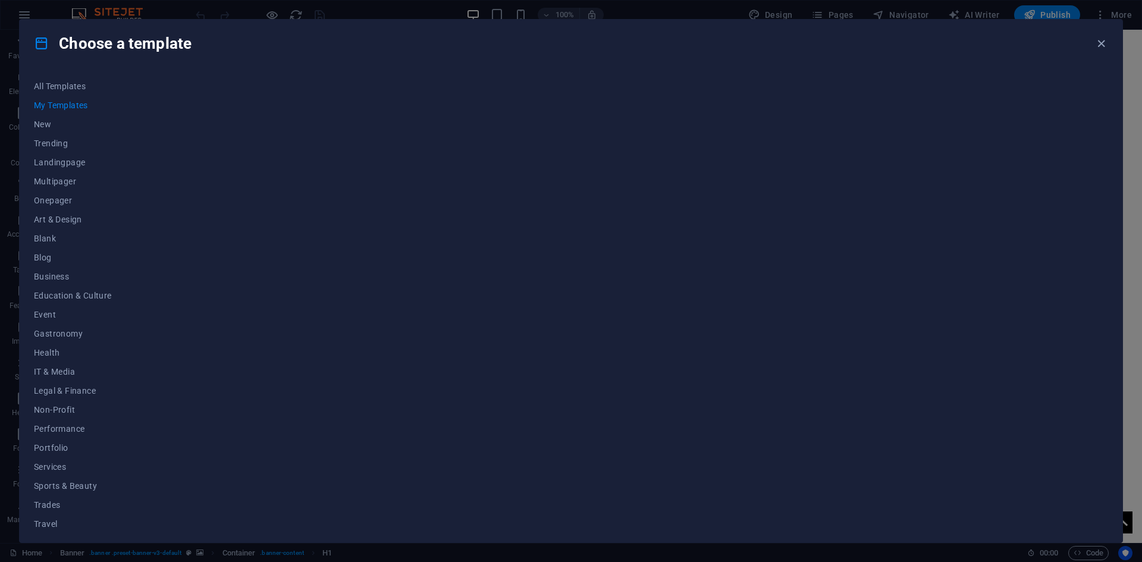
click at [393, 288] on div at bounding box center [635, 302] width 946 height 451
click at [388, 195] on div at bounding box center [635, 302] width 946 height 451
click at [1103, 48] on icon "button" at bounding box center [1101, 44] width 14 height 14
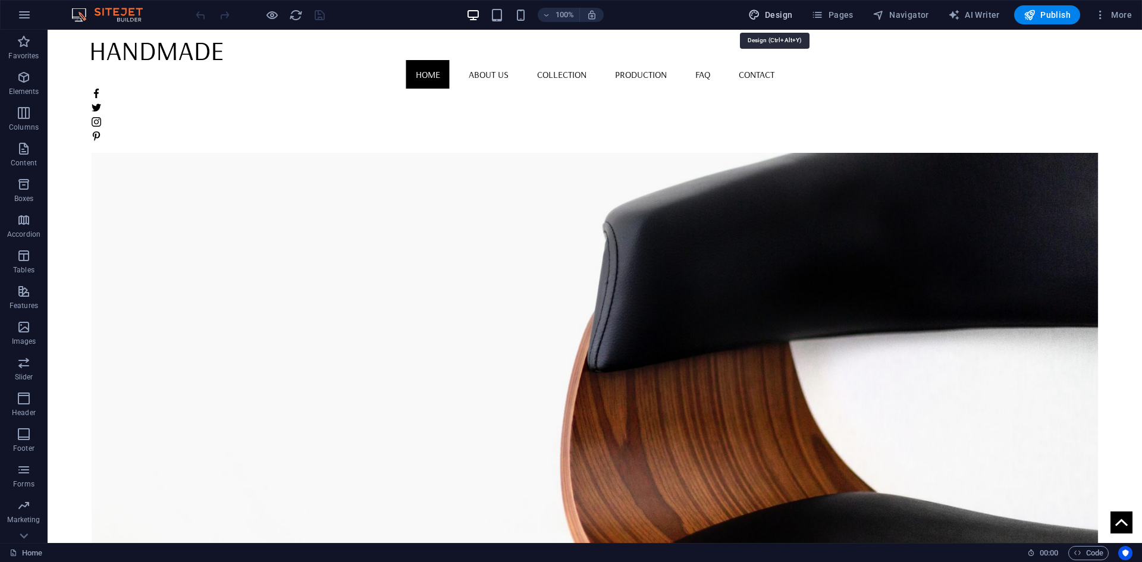
click at [789, 15] on span "Design" at bounding box center [770, 15] width 45 height 12
select select "rem"
select select "400"
select select "px"
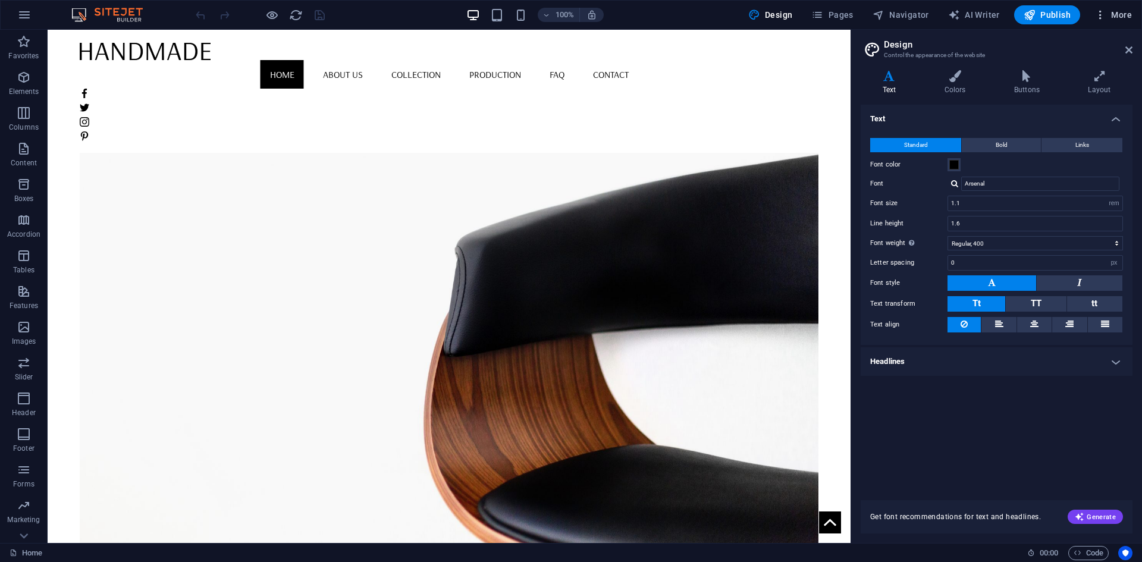
click at [1100, 17] on icon "button" at bounding box center [1100, 15] width 12 height 12
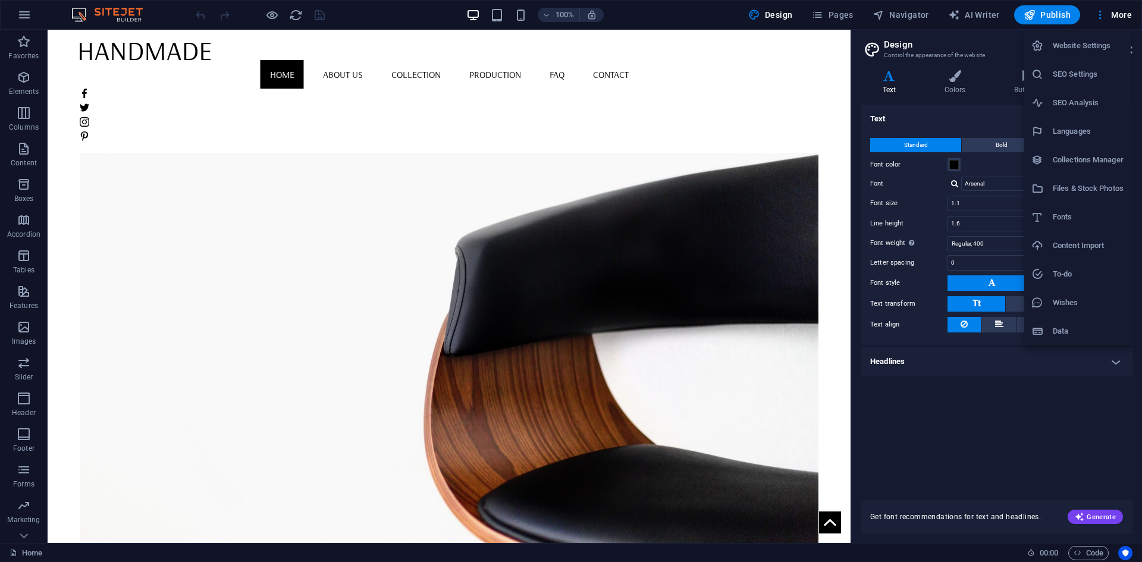
click at [19, 11] on div at bounding box center [571, 281] width 1142 height 562
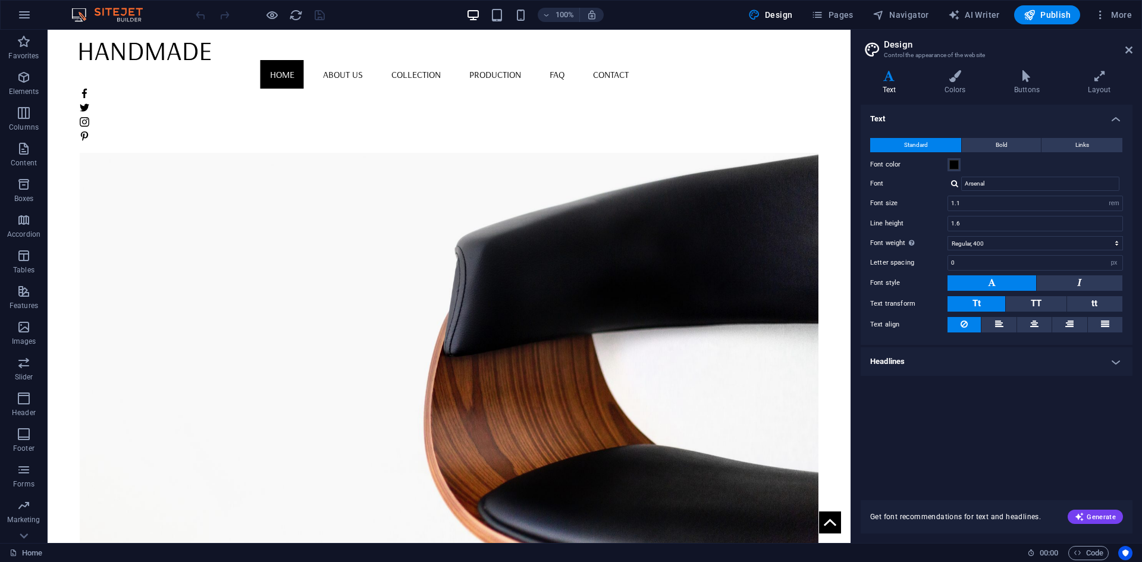
click at [26, 15] on icon "button" at bounding box center [24, 15] width 14 height 14
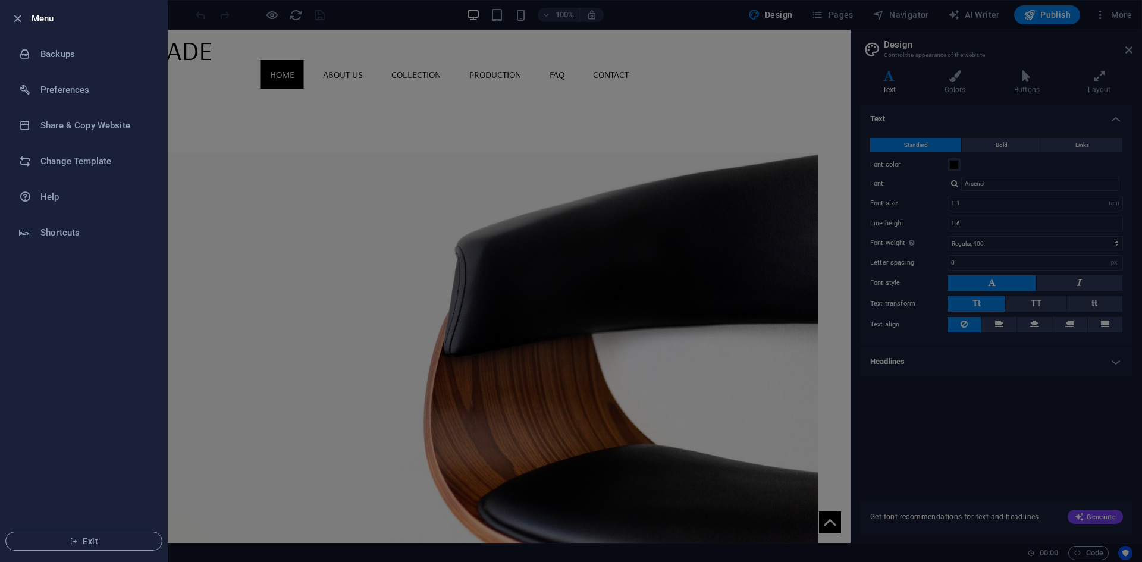
click at [195, 36] on div at bounding box center [571, 281] width 1142 height 562
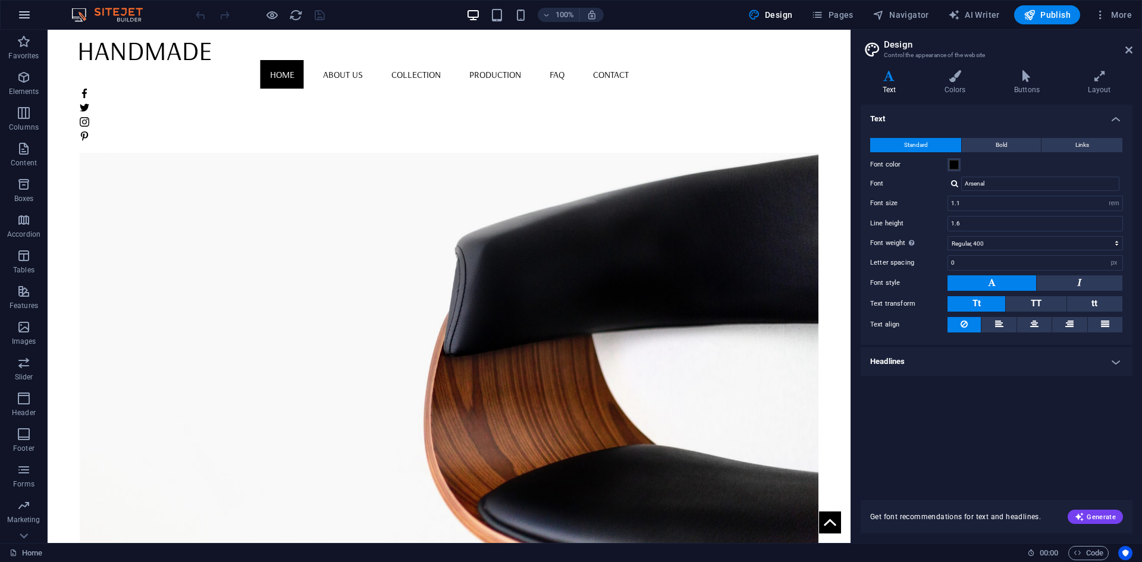
click at [26, 16] on icon "button" at bounding box center [24, 15] width 14 height 14
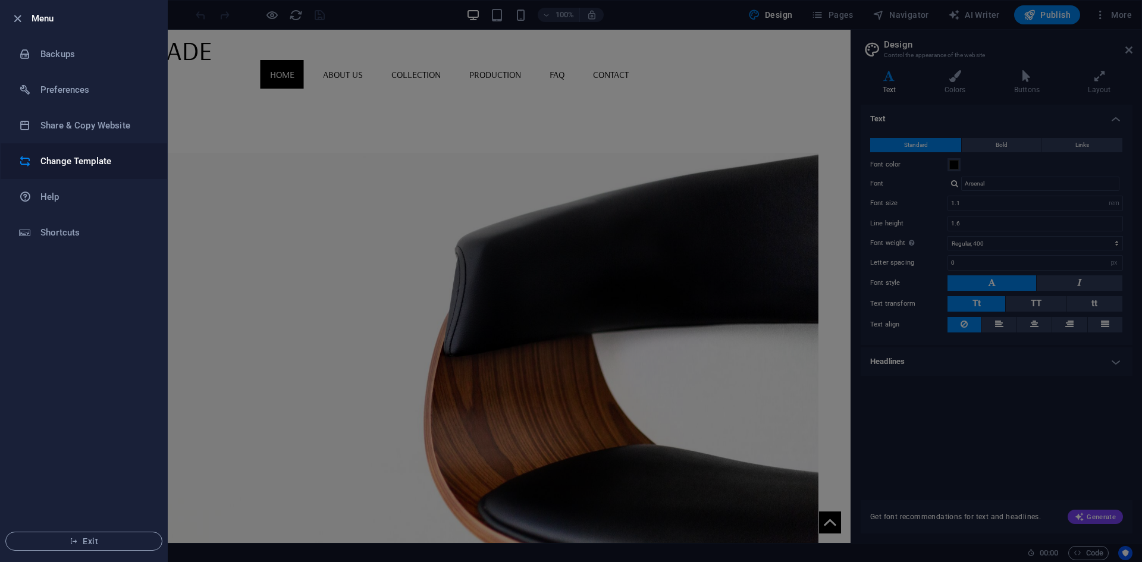
click at [84, 162] on h6 "Change Template" at bounding box center [95, 161] width 110 height 14
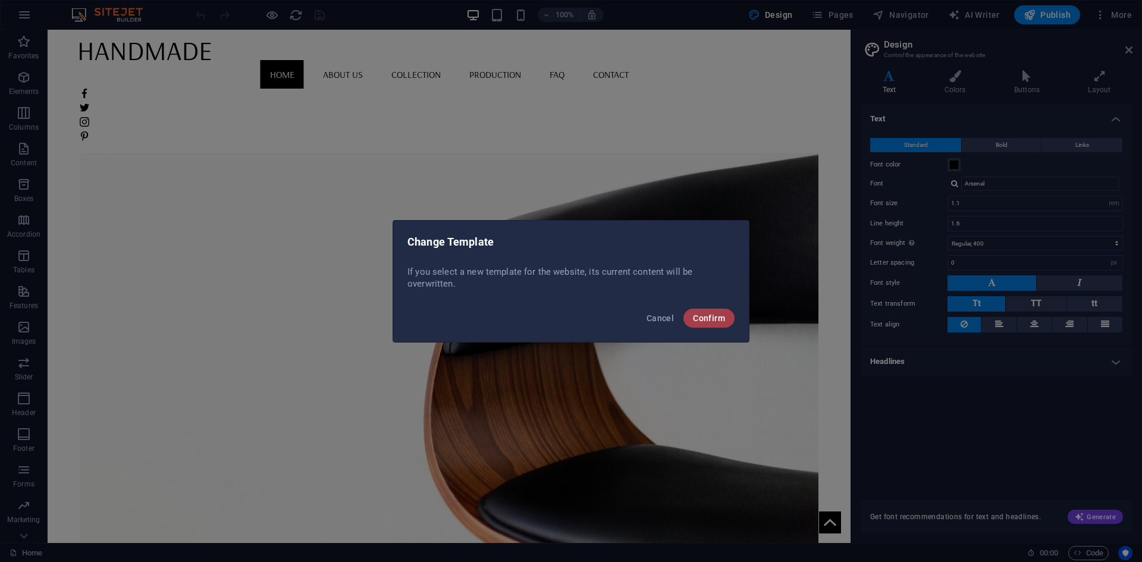
click at [729, 321] on button "Confirm" at bounding box center [708, 318] width 51 height 19
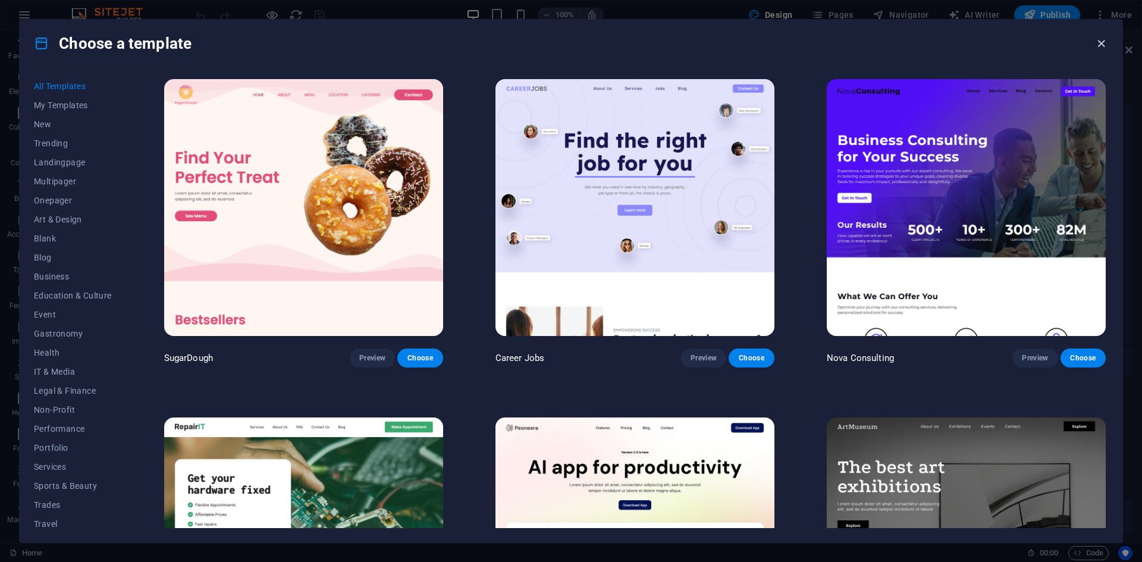
click at [1103, 38] on icon "button" at bounding box center [1101, 44] width 14 height 14
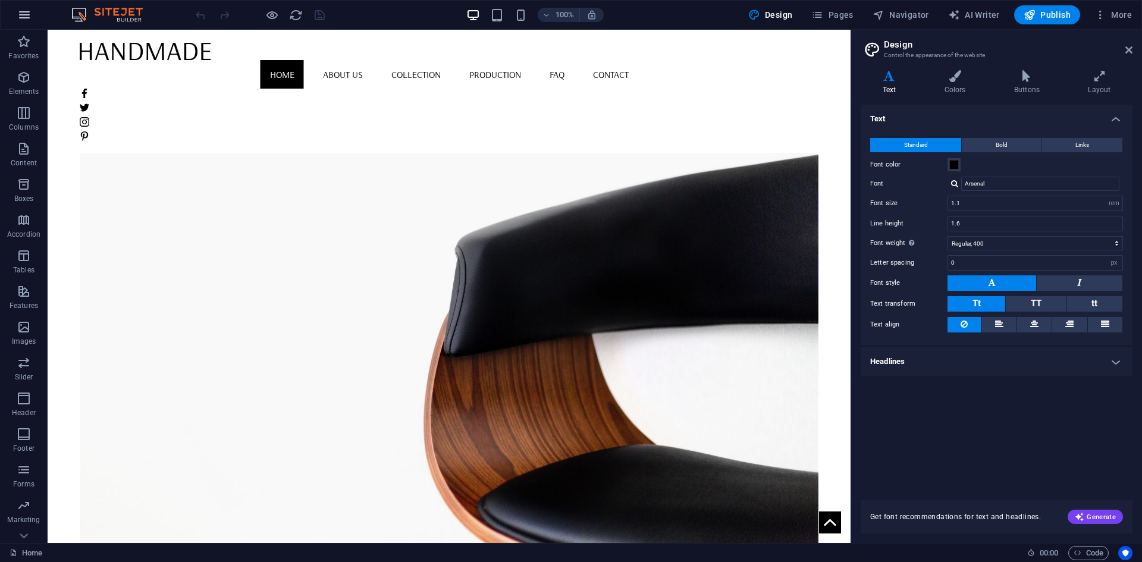
click at [22, 13] on icon "button" at bounding box center [24, 15] width 14 height 14
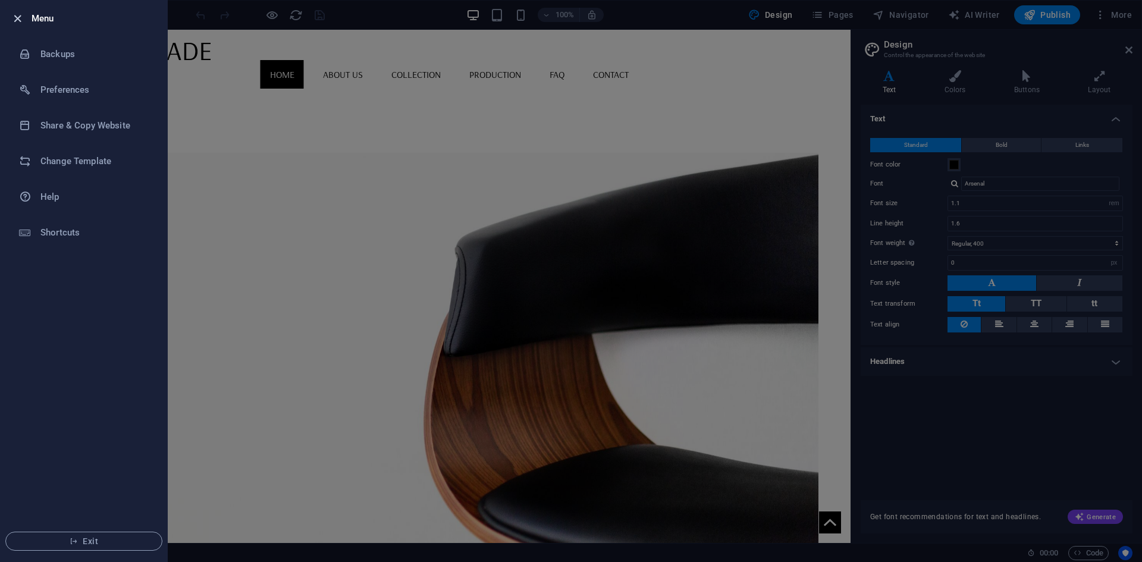
click at [21, 17] on icon "button" at bounding box center [18, 19] width 14 height 14
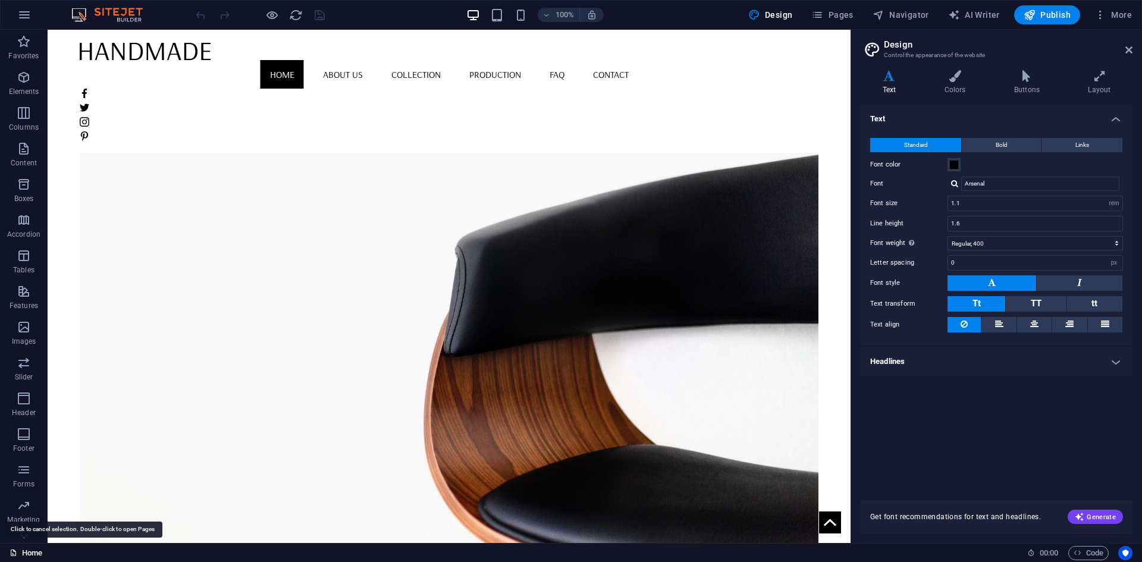
click at [33, 548] on link "Home" at bounding box center [26, 553] width 33 height 14
click at [1097, 10] on icon "button" at bounding box center [1100, 15] width 12 height 12
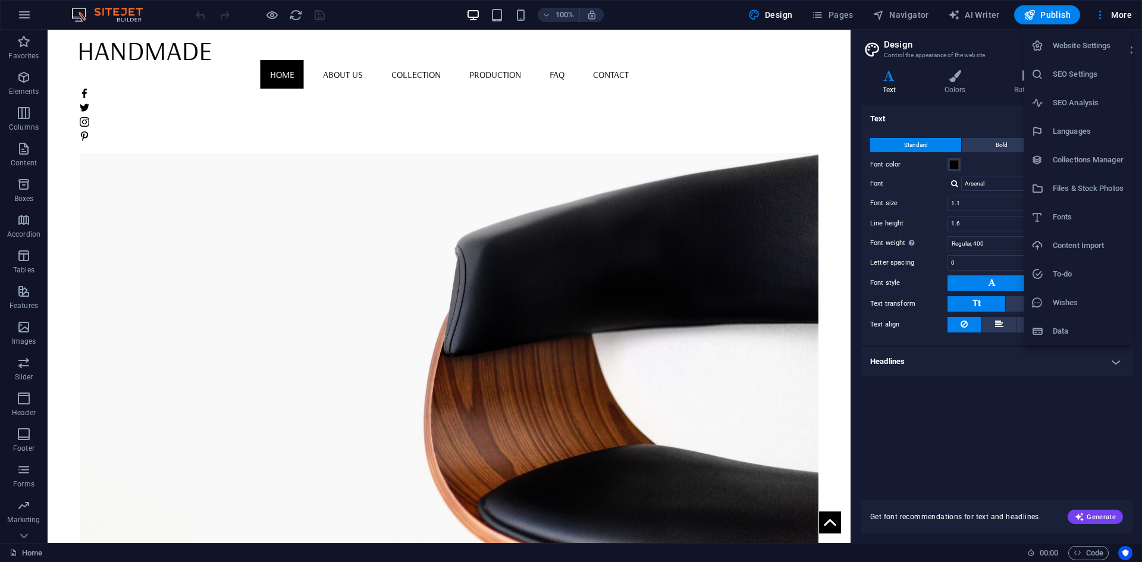
click at [272, 10] on div at bounding box center [571, 281] width 1142 height 562
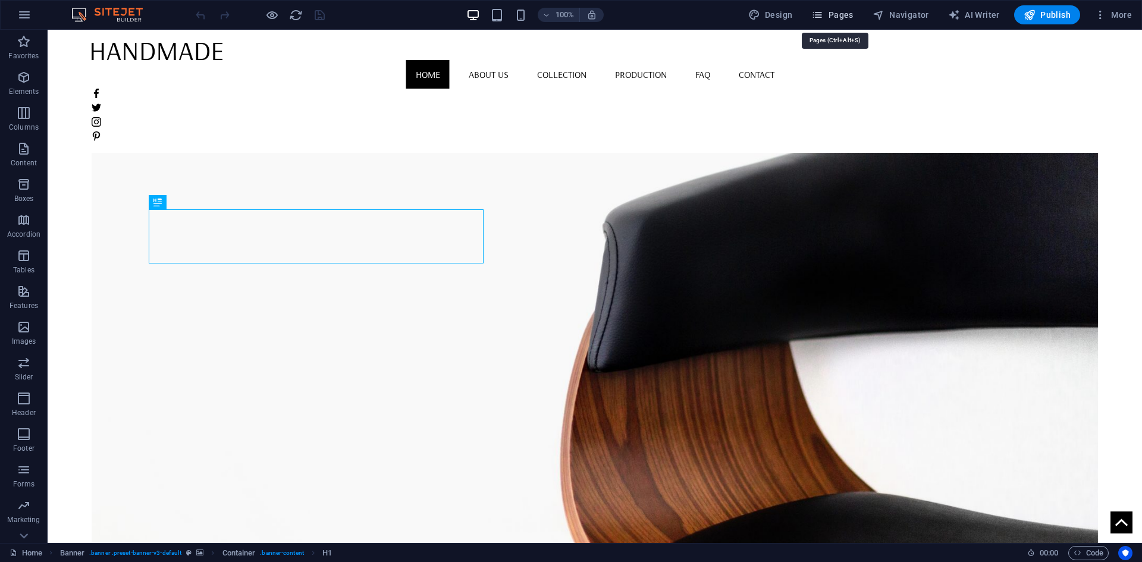
click at [823, 15] on icon "button" at bounding box center [817, 15] width 12 height 12
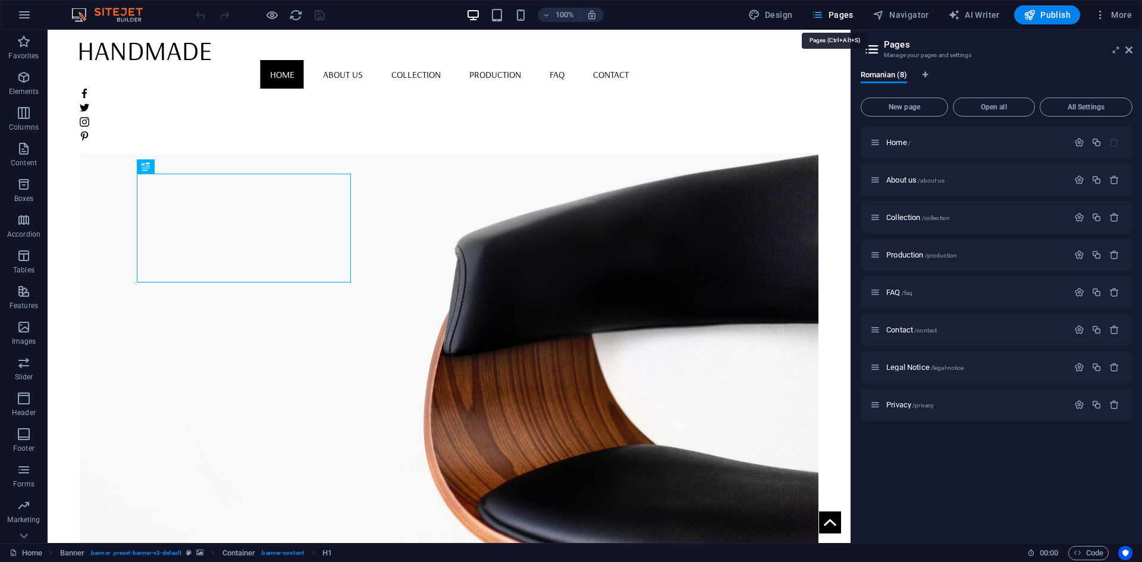
click at [823, 15] on icon "button" at bounding box center [817, 15] width 12 height 12
click at [1106, 14] on span "More" at bounding box center [1112, 15] width 37 height 12
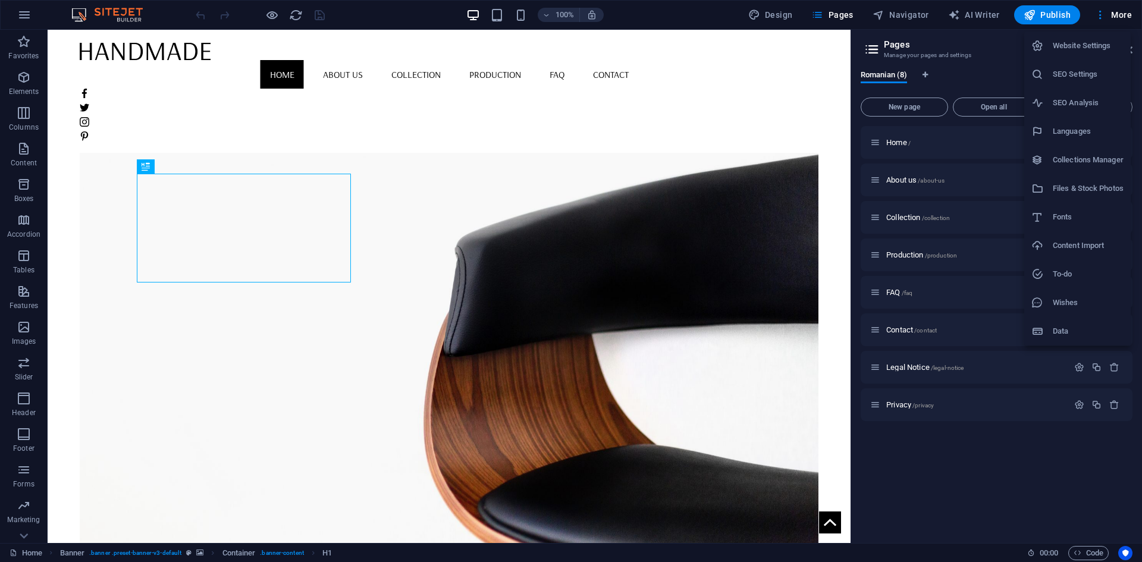
click at [1098, 44] on h6 "Website Settings" at bounding box center [1088, 46] width 71 height 14
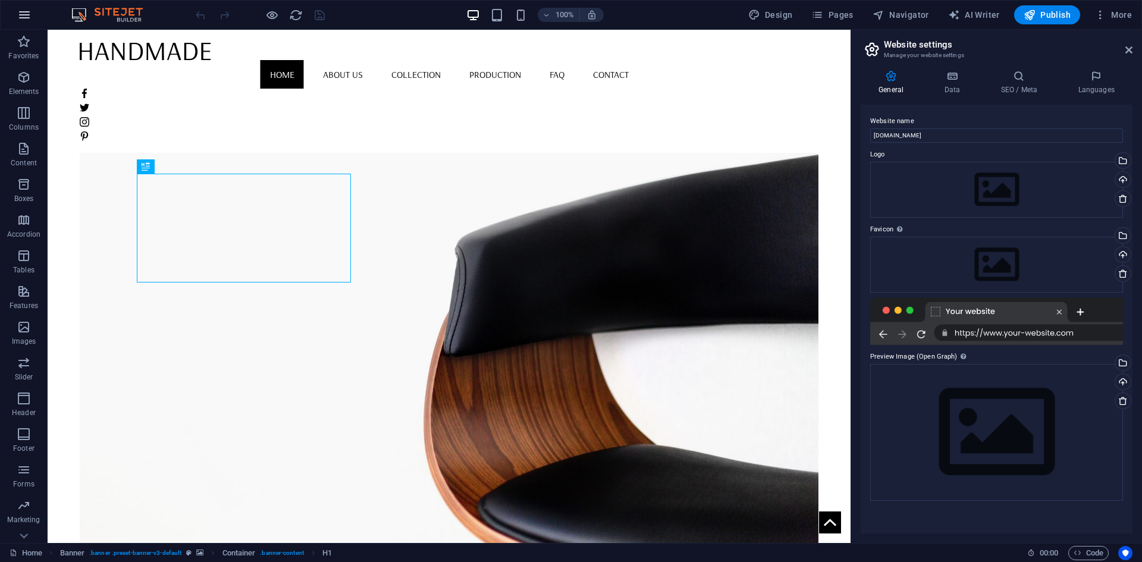
click at [28, 18] on icon "button" at bounding box center [24, 15] width 14 height 14
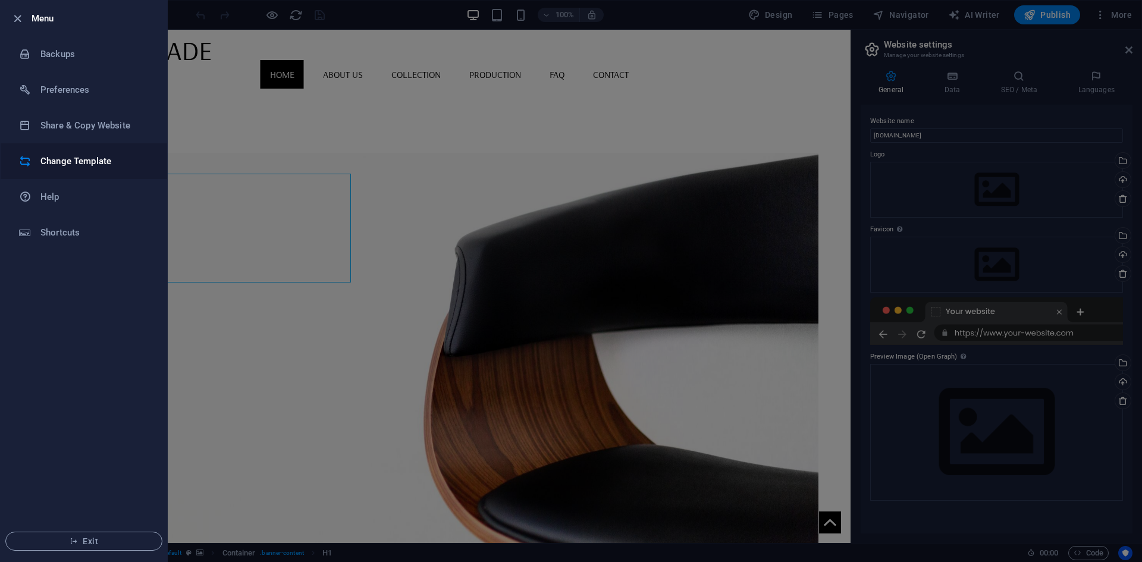
click at [117, 165] on h6 "Change Template" at bounding box center [95, 161] width 110 height 14
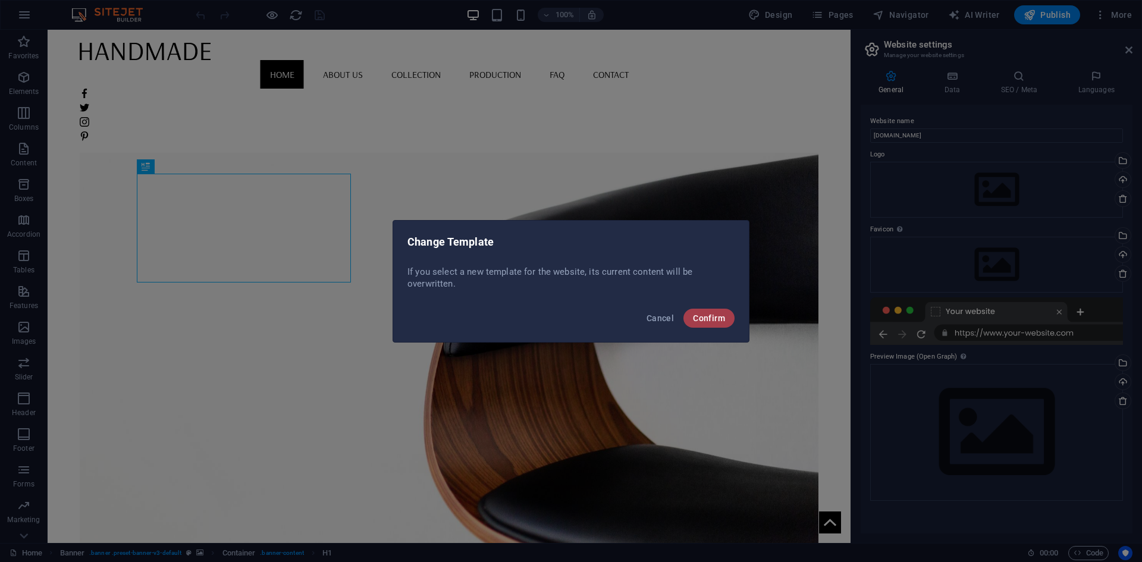
click at [712, 313] on span "Confirm" at bounding box center [709, 318] width 32 height 10
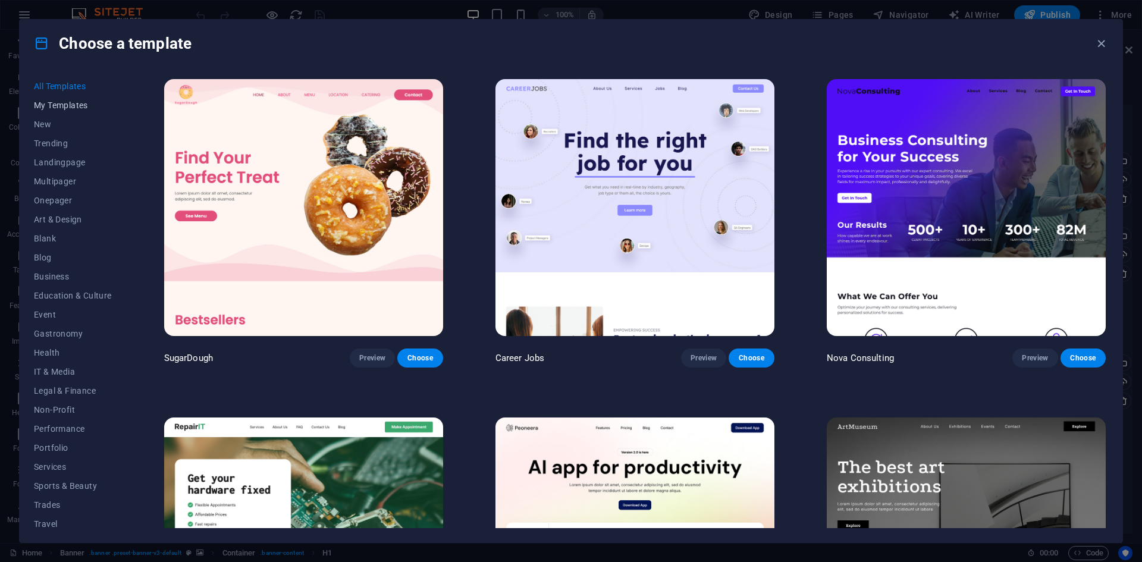
click at [61, 109] on span "My Templates" at bounding box center [73, 106] width 78 height 10
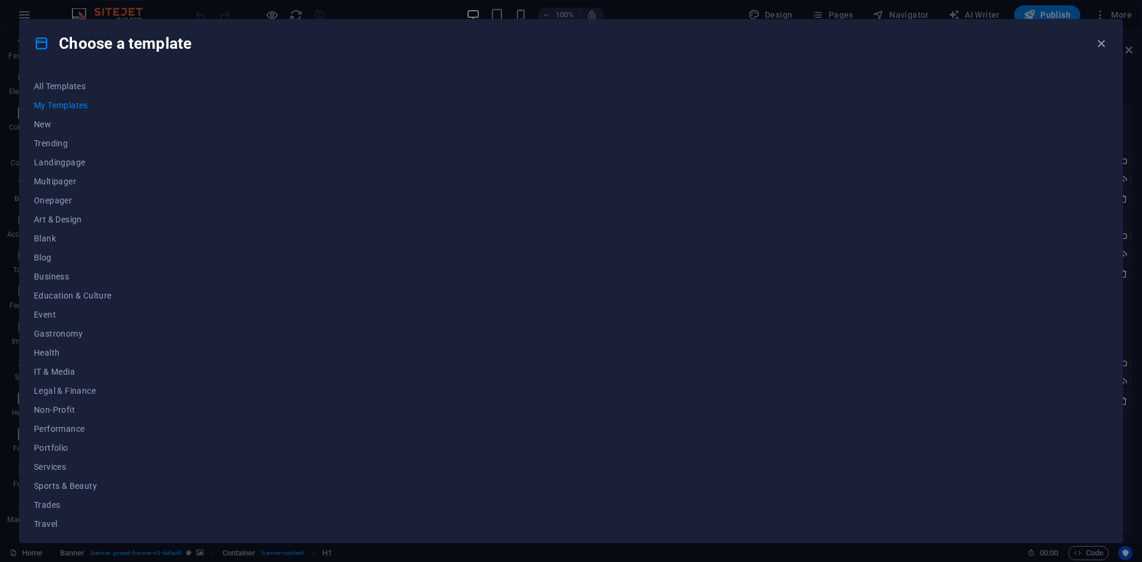
click at [64, 108] on span "My Templates" at bounding box center [73, 106] width 78 height 10
click at [594, 184] on div at bounding box center [635, 302] width 946 height 451
click at [1102, 47] on icon "button" at bounding box center [1101, 44] width 14 height 14
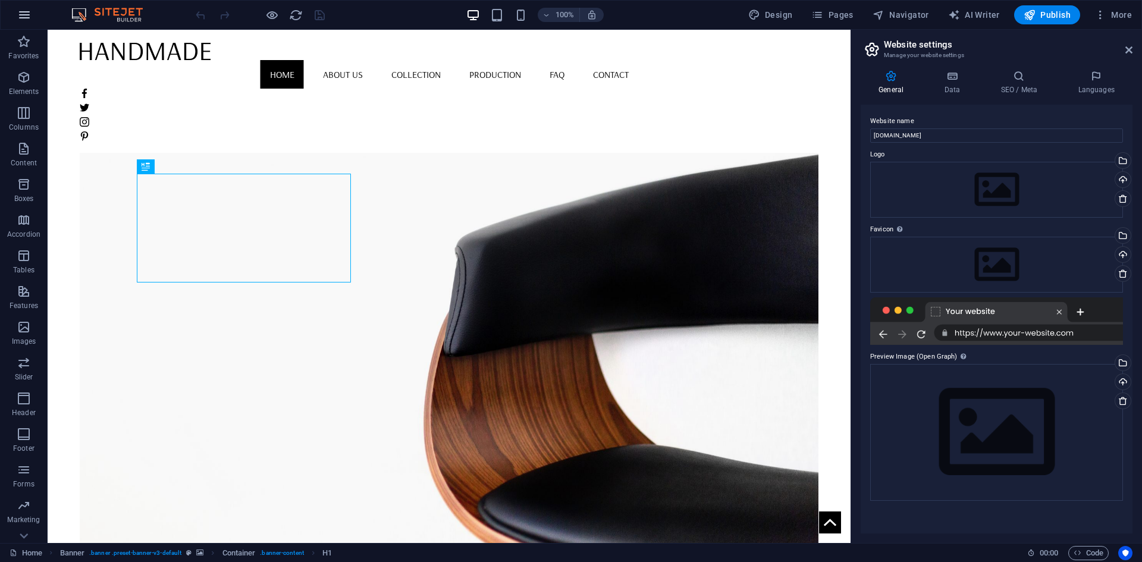
click at [16, 12] on button "button" at bounding box center [24, 15] width 29 height 29
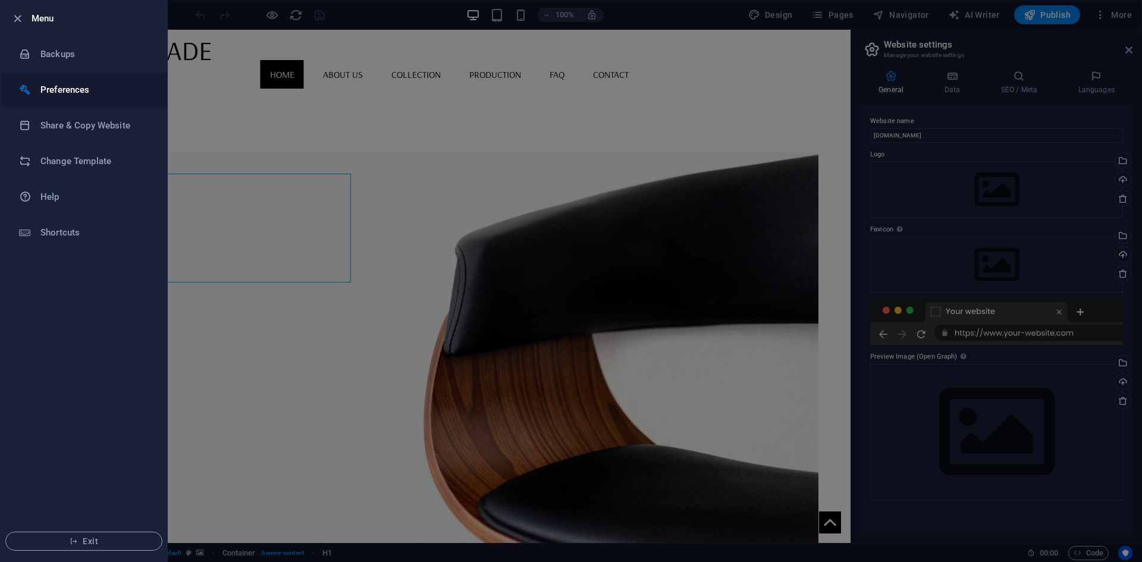
click at [61, 84] on h6 "Preferences" at bounding box center [95, 90] width 110 height 14
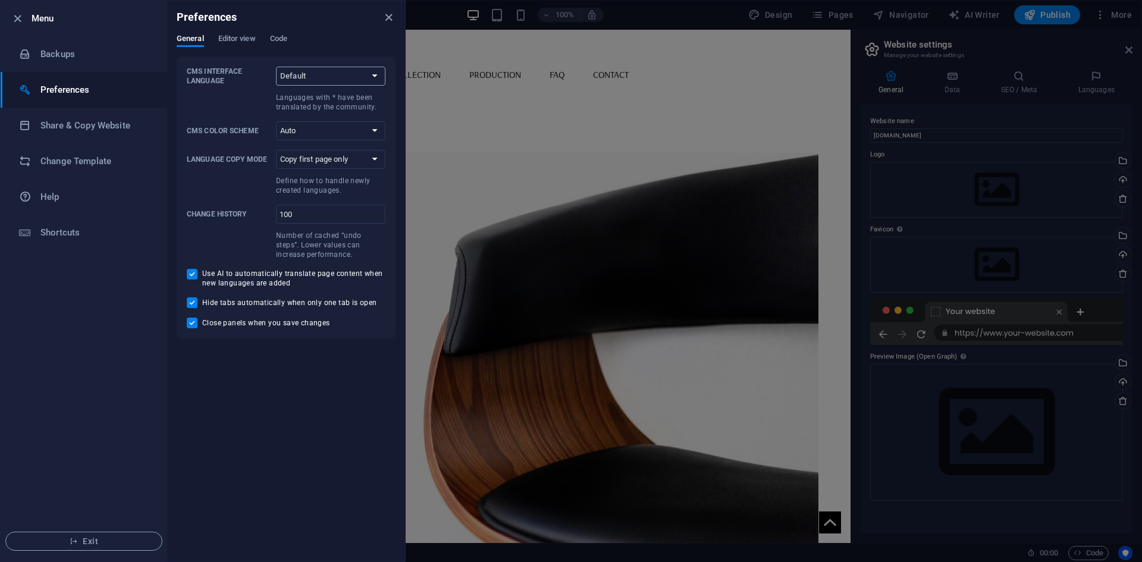
click at [344, 75] on select "Default Deutsch English Español Suomi* Français Magyar Italiano Nederlands Pols…" at bounding box center [330, 76] width 109 height 19
click at [276, 67] on select "Default Deutsch English Español Suomi* Français Magyar Italiano Nederlands Pols…" at bounding box center [330, 76] width 109 height 19
click at [357, 126] on select "Auto Dark Light" at bounding box center [330, 130] width 109 height 19
click at [357, 158] on select "Copy first page only Copy all pages" at bounding box center [330, 159] width 109 height 19
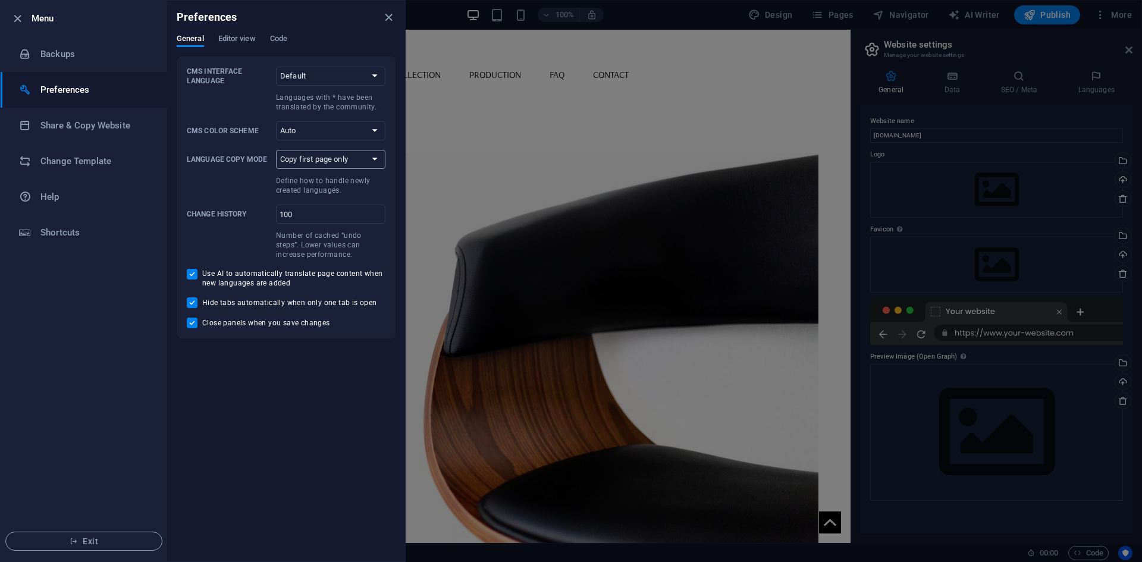
click at [357, 158] on select "Copy first page only Copy all pages" at bounding box center [330, 159] width 109 height 19
click at [65, 134] on li "Share & Copy Website" at bounding box center [84, 126] width 167 height 36
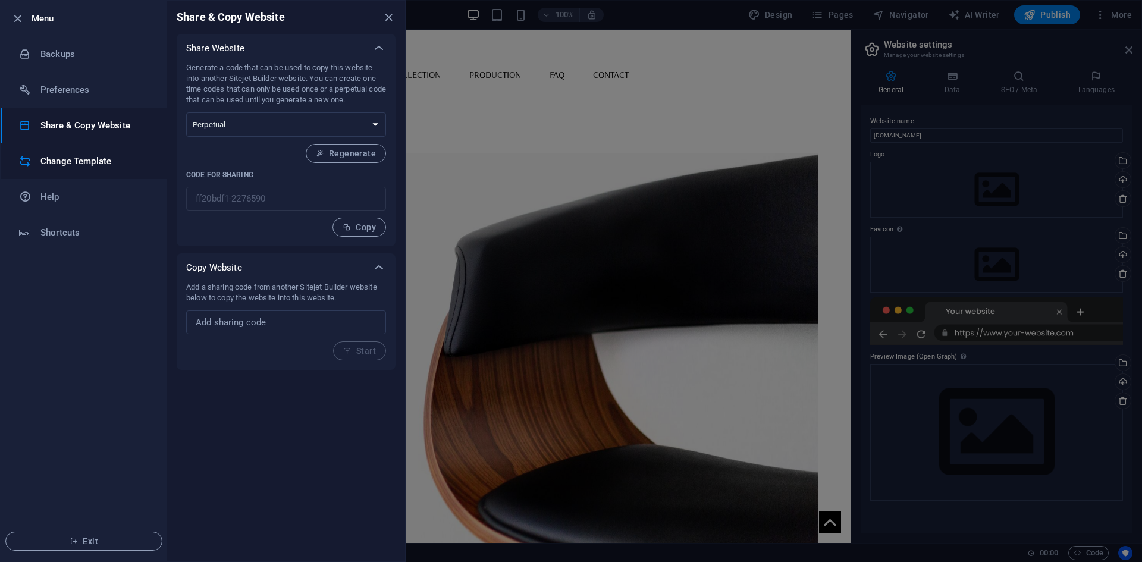
click at [64, 153] on li "Change Template" at bounding box center [84, 161] width 167 height 36
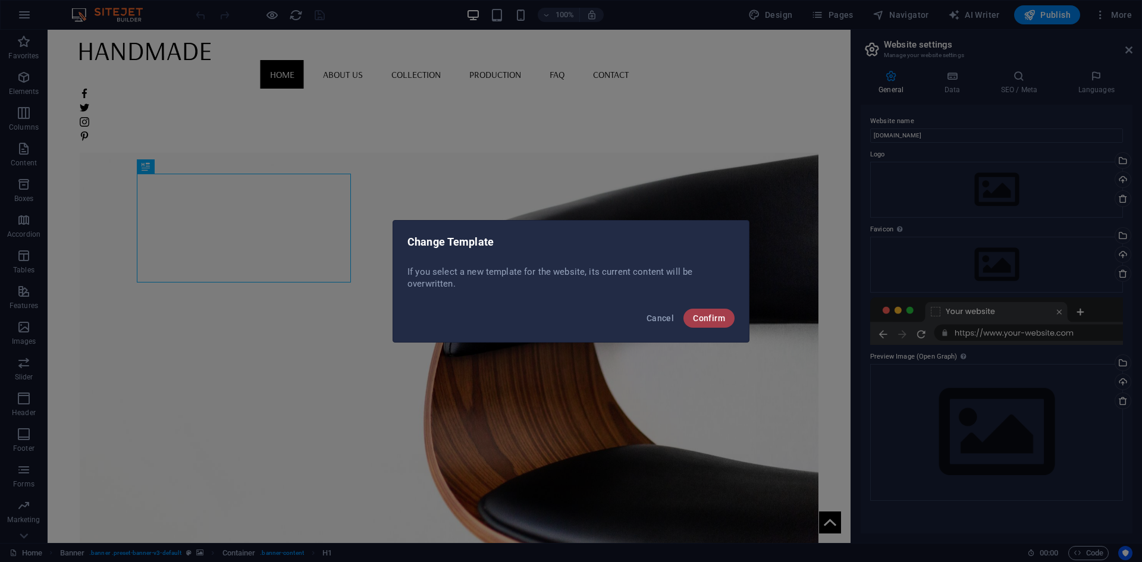
click at [707, 309] on button "Confirm" at bounding box center [708, 318] width 51 height 19
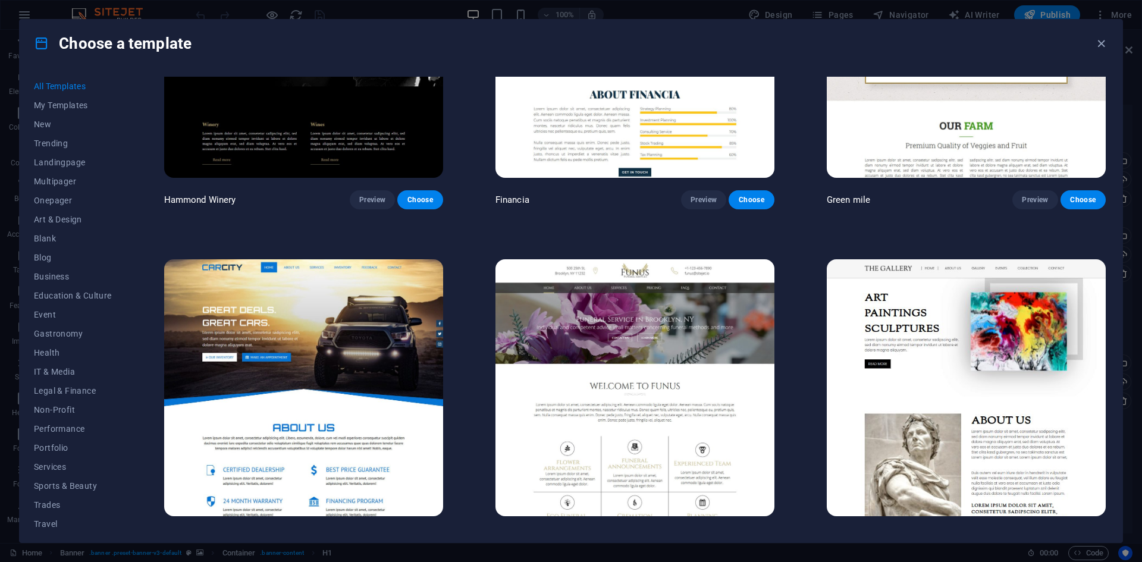
scroll to position [10112, 0]
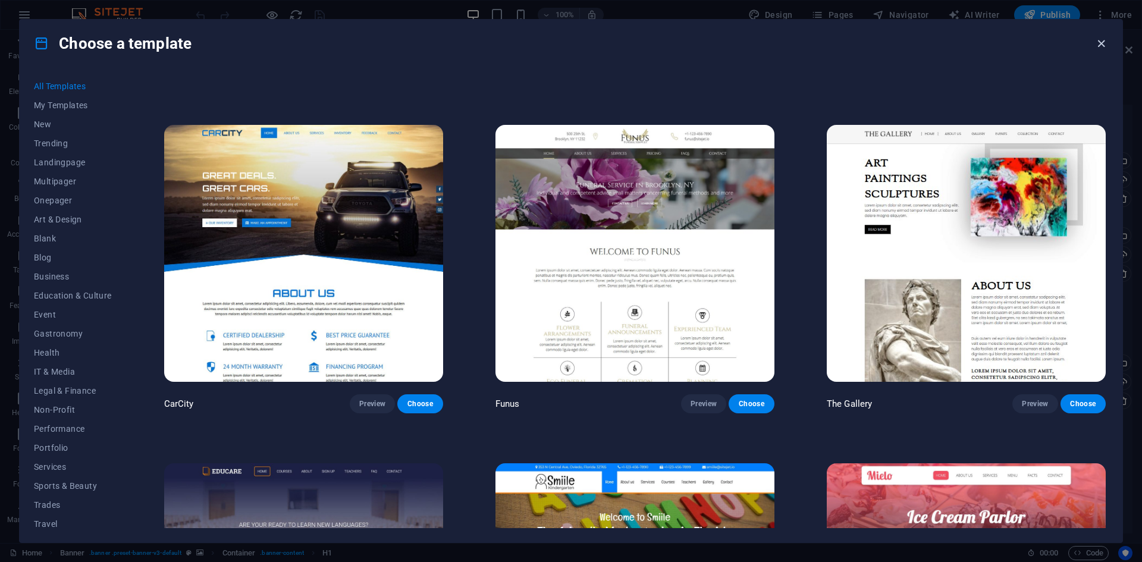
click at [1097, 43] on icon "button" at bounding box center [1101, 44] width 14 height 14
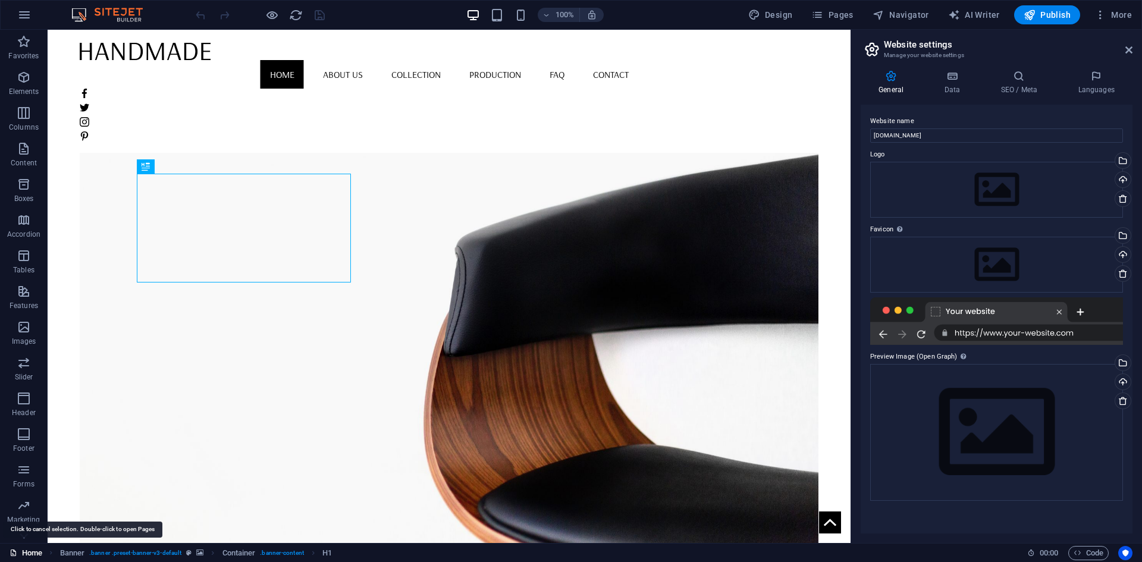
click at [26, 556] on link "Home" at bounding box center [26, 553] width 33 height 14
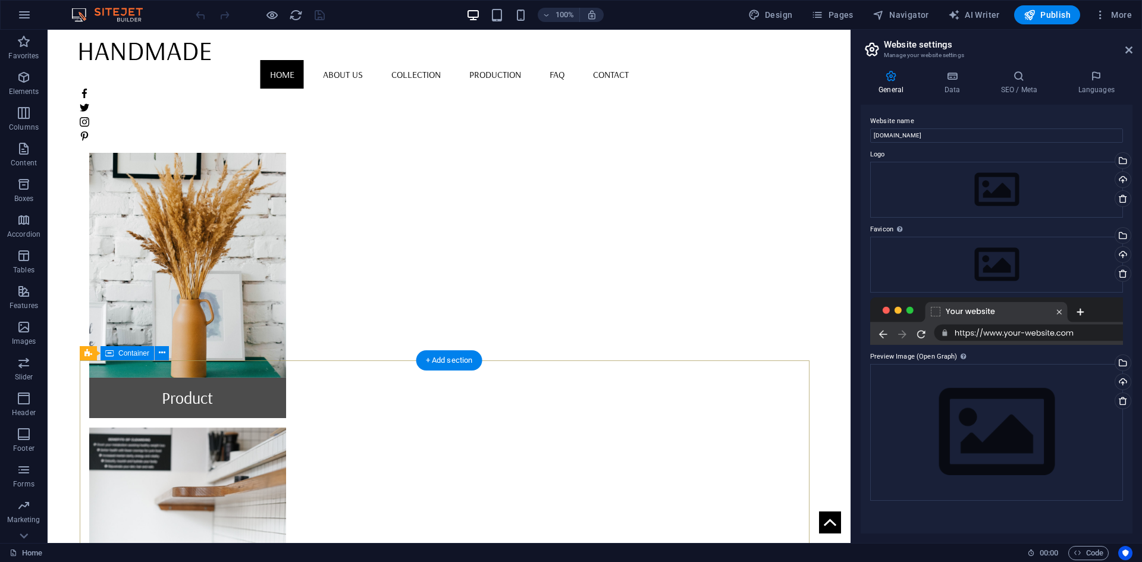
scroll to position [1039, 0]
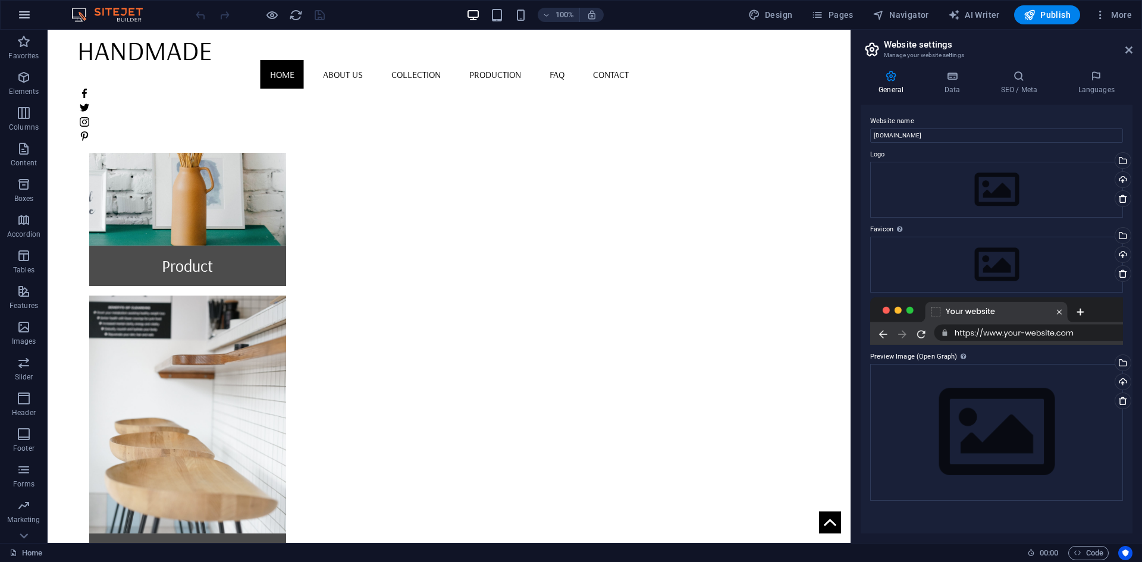
click at [20, 18] on icon "button" at bounding box center [24, 15] width 14 height 14
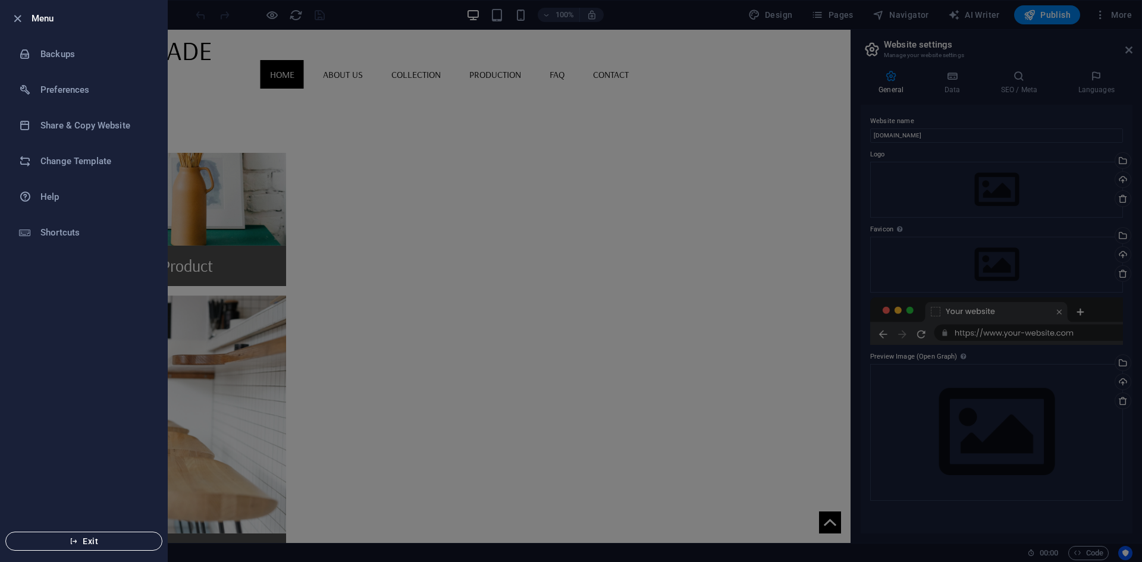
click at [83, 539] on span "Exit" at bounding box center [83, 542] width 137 height 10
